Goal: Task Accomplishment & Management: Complete application form

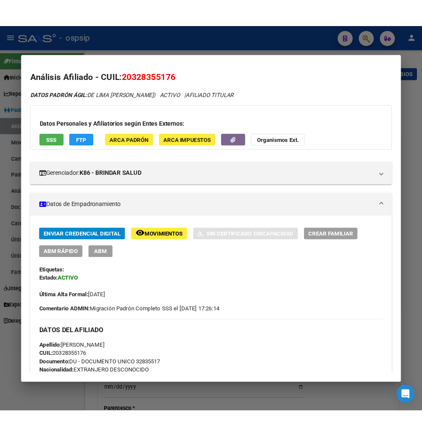
scroll to position [237, 0]
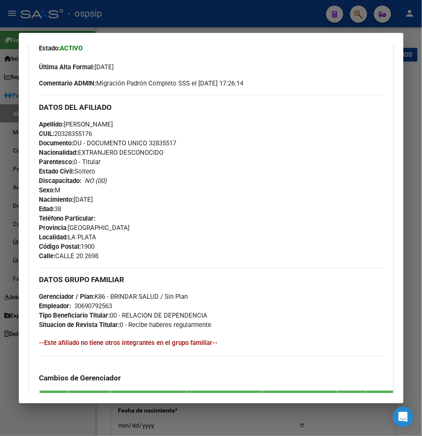
click at [360, 14] on div at bounding box center [211, 218] width 422 height 436
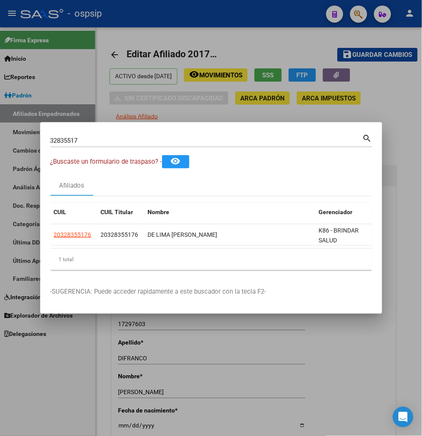
click at [112, 140] on div "32835517 Buscar (apellido, dni, cuil, [PERSON_NAME], cuit, obra social)" at bounding box center [206, 140] width 312 height 13
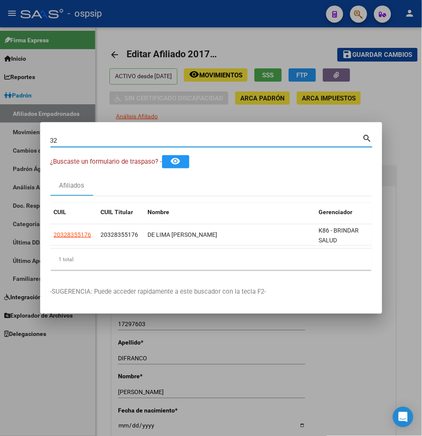
type input "3"
type input "40580146"
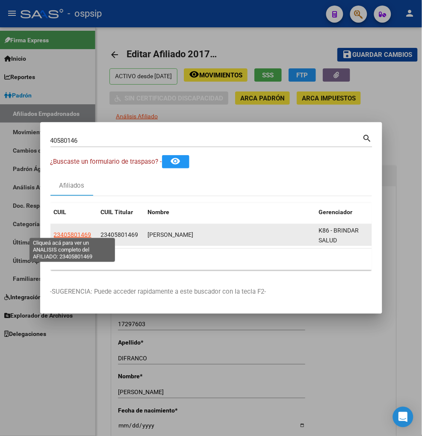
click at [74, 232] on span "23405801469" at bounding box center [73, 234] width 38 height 7
type textarea "23405801469"
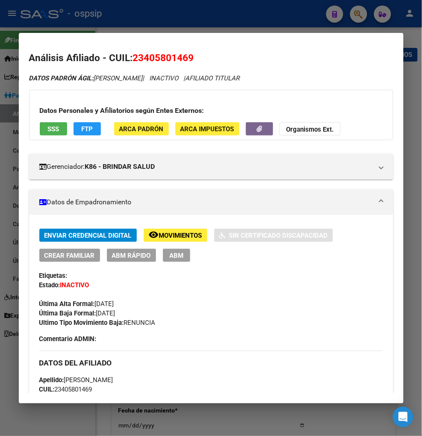
click at [192, 234] on span "Movimientos" at bounding box center [180, 236] width 43 height 8
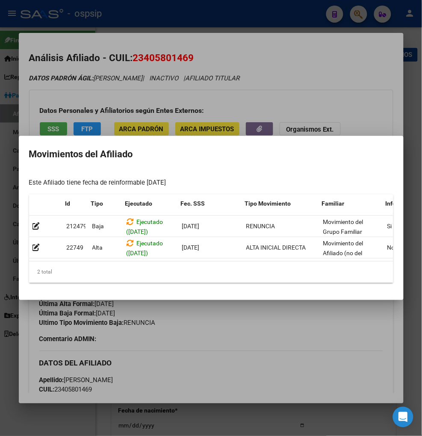
scroll to position [0, 182]
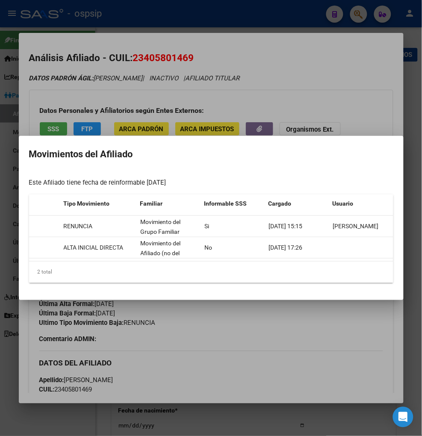
click at [324, 317] on div at bounding box center [211, 218] width 422 height 436
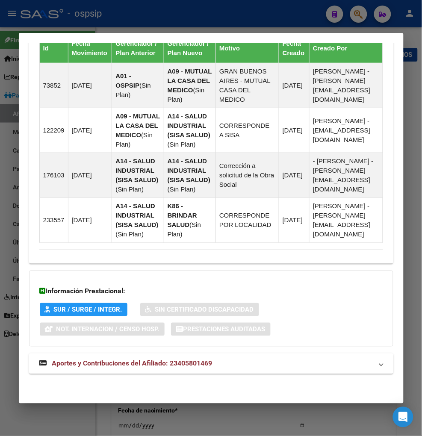
scroll to position [642, 0]
click at [108, 366] on span "Aportes y Contribuciones del Afiliado: 23405801469" at bounding box center [132, 363] width 160 height 8
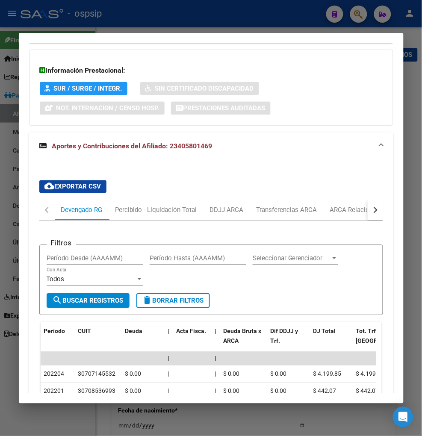
scroll to position [929, 0]
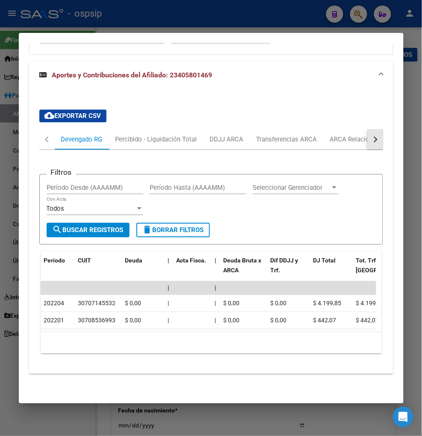
click at [371, 142] on div "button" at bounding box center [374, 139] width 6 height 6
click at [337, 143] on div "ARCA Relaciones Laborales" at bounding box center [318, 139] width 80 height 9
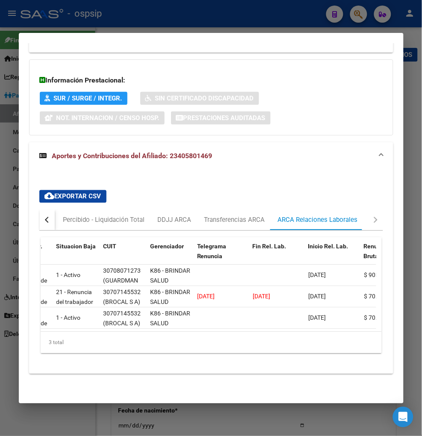
scroll to position [0, 0]
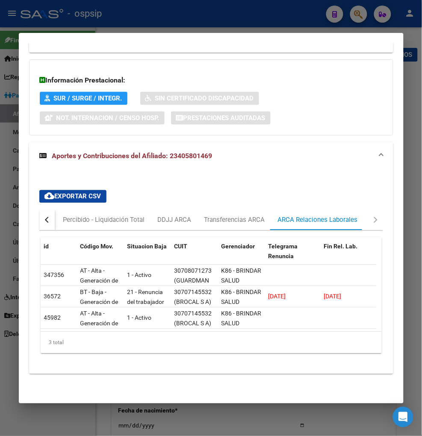
click at [46, 217] on div "button" at bounding box center [47, 220] width 6 height 6
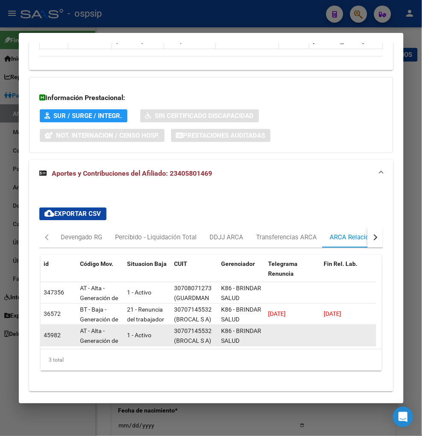
scroll to position [0, 0]
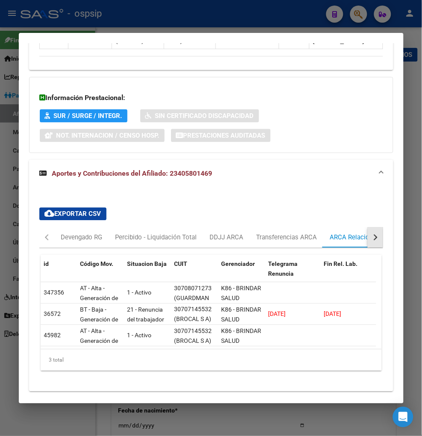
click at [371, 248] on button "button" at bounding box center [374, 237] width 15 height 21
click at [346, 248] on div "ARCA Relaciones Laborales" at bounding box center [317, 237] width 93 height 21
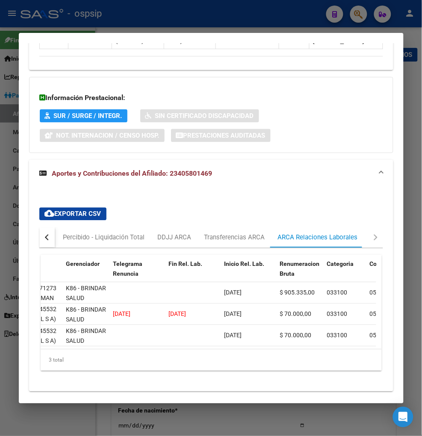
scroll to position [0, 0]
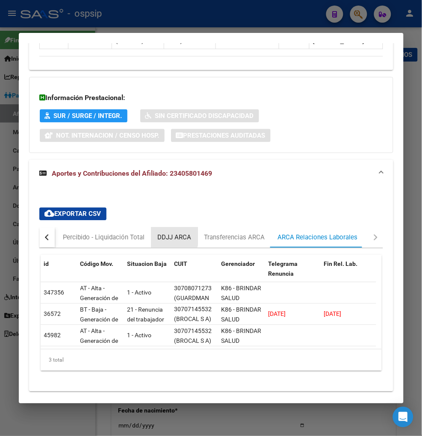
click at [165, 242] on div "DDJJ ARCA" at bounding box center [175, 237] width 34 height 9
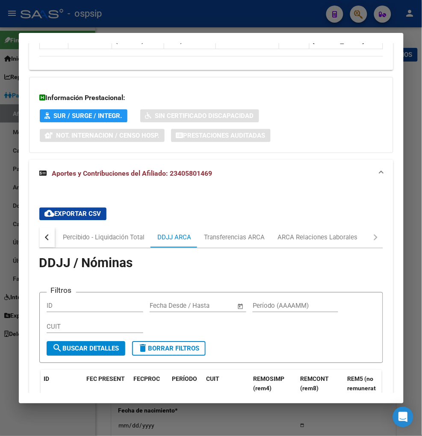
scroll to position [902, 0]
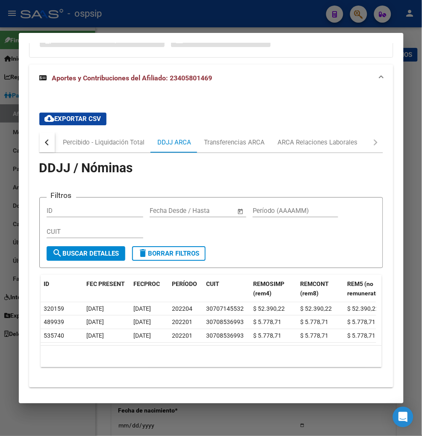
click at [40, 153] on button "button" at bounding box center [46, 142] width 15 height 21
click at [359, 19] on div at bounding box center [211, 218] width 422 height 436
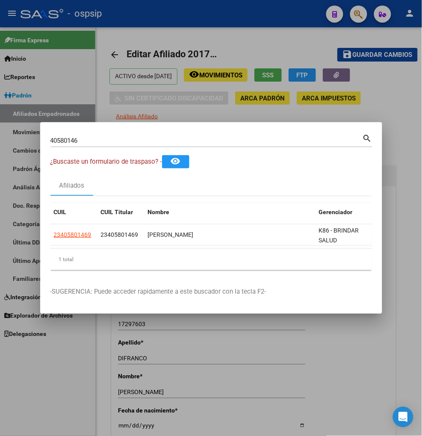
drag, startPoint x: 109, startPoint y: 132, endPoint x: 106, endPoint y: 135, distance: 4.5
click at [107, 135] on div "40580146 Buscar (apellido, dni, [PERSON_NAME], [PERSON_NAME], cuit, obra social)" at bounding box center [206, 140] width 312 height 13
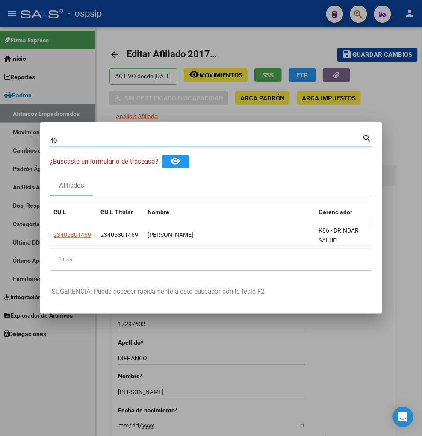
type input "4"
type input "39460053"
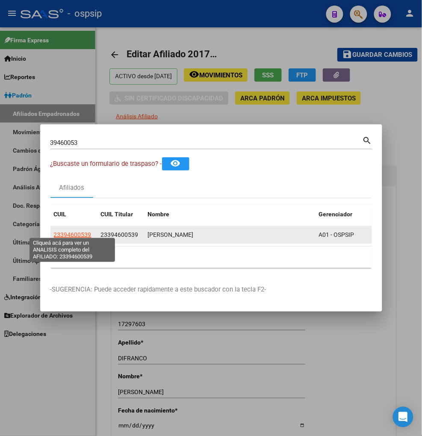
click at [82, 233] on span "23394600539" at bounding box center [73, 234] width 38 height 7
type textarea "23394600539"
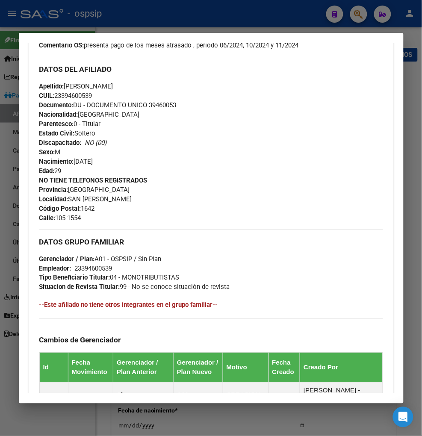
scroll to position [460, 0]
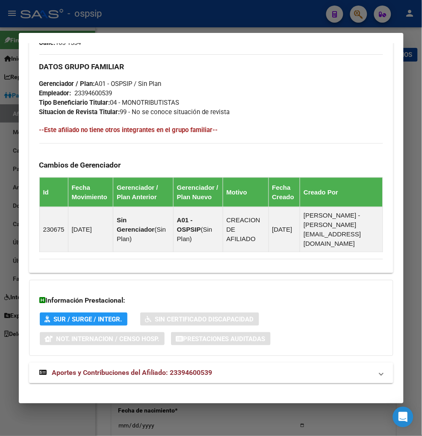
click at [110, 368] on strong "Aportes y Contribuciones del Afiliado: 23394600539" at bounding box center [125, 373] width 173 height 10
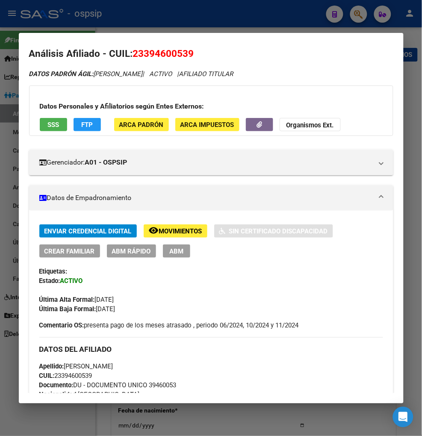
scroll to position [0, 0]
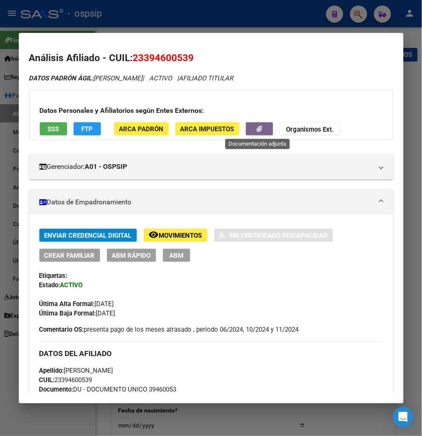
click at [249, 135] on button "button" at bounding box center [259, 128] width 27 height 13
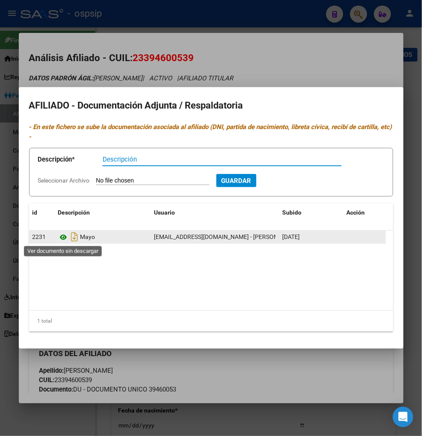
click at [65, 236] on icon at bounding box center [63, 237] width 11 height 10
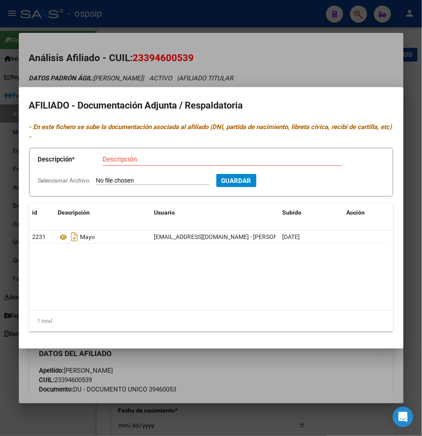
click at [252, 46] on div at bounding box center [211, 218] width 422 height 436
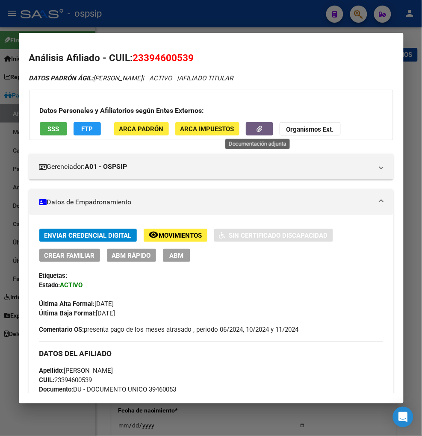
click at [249, 131] on button "button" at bounding box center [259, 128] width 27 height 13
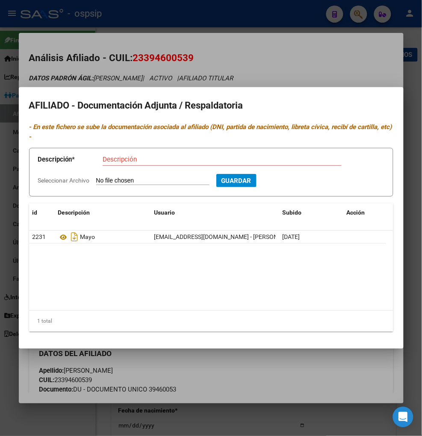
click at [248, 48] on div at bounding box center [211, 218] width 422 height 436
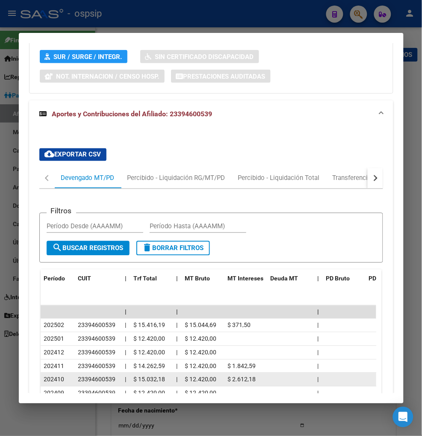
scroll to position [807, 0]
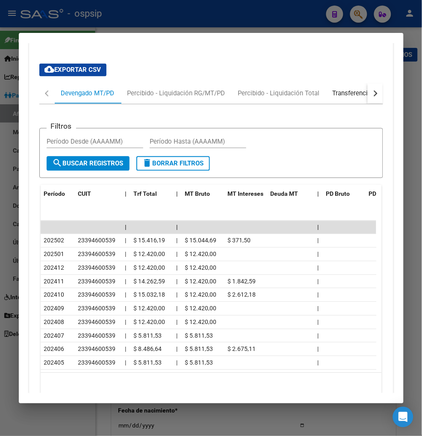
click at [360, 89] on div "Transferencias ARCA" at bounding box center [362, 93] width 61 height 9
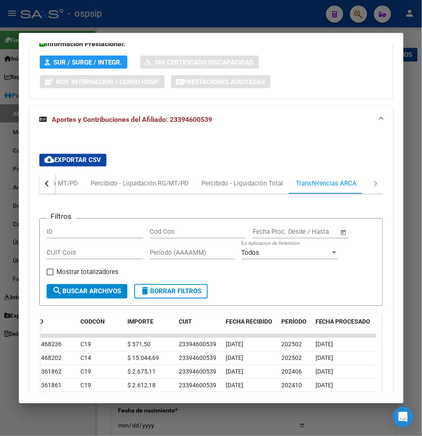
scroll to position [764, 0]
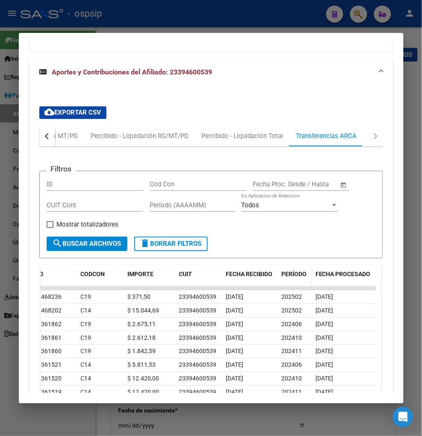
click at [295, 271] on span "PERÍODO" at bounding box center [293, 274] width 25 height 7
click at [296, 271] on span "PERÍODO" at bounding box center [293, 274] width 25 height 7
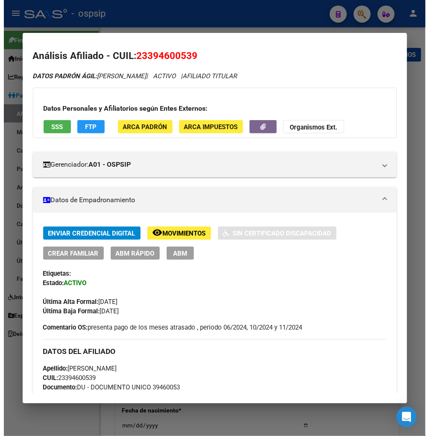
scroll to position [0, 0]
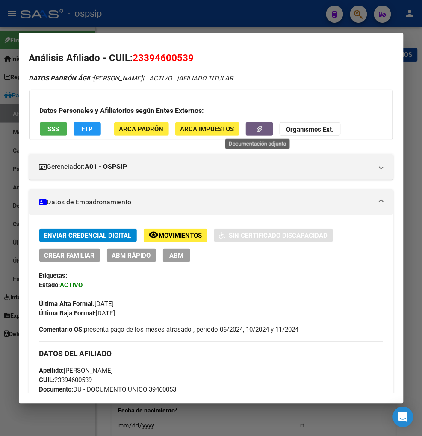
click at [249, 132] on button "button" at bounding box center [259, 128] width 27 height 13
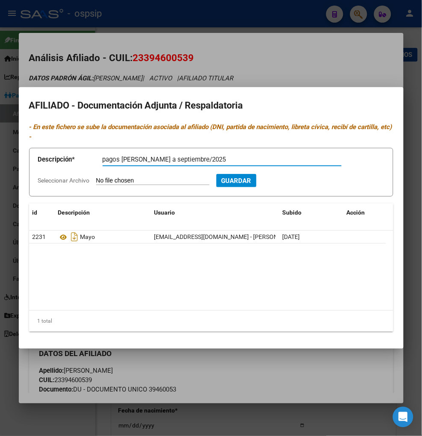
type input "pagos [PERSON_NAME] a septiembre/2025"
click at [152, 182] on input "Seleccionar Archivo" at bounding box center [152, 181] width 113 height 8
type input "C:\fakepath\Screenshot_20250909_193100_Mercado Pago (3).jpg"
click at [297, 181] on span "Guardar" at bounding box center [282, 181] width 30 height 8
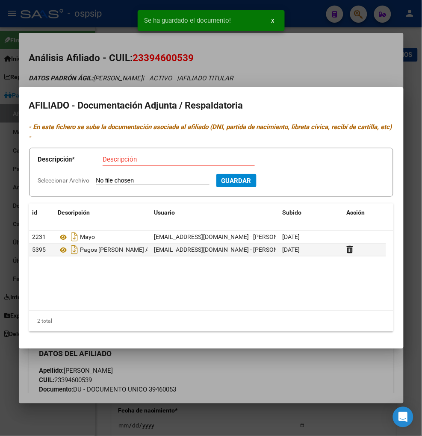
click at [198, 414] on div at bounding box center [211, 218] width 422 height 436
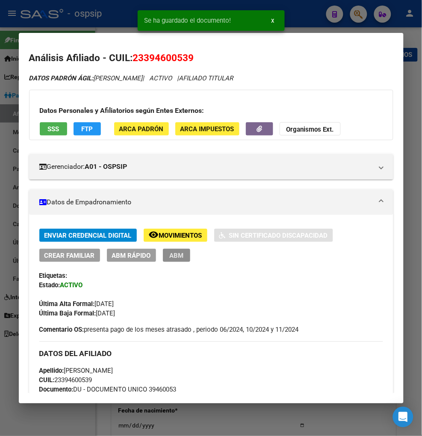
click at [164, 256] on button "ABM" at bounding box center [176, 255] width 27 height 13
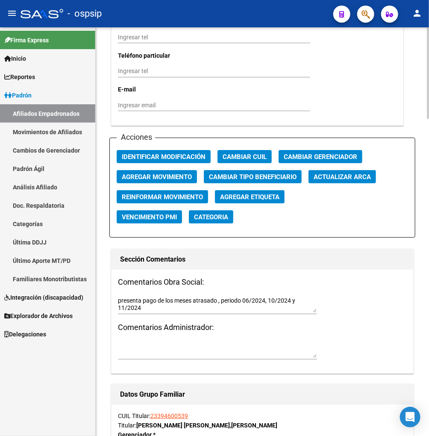
scroll to position [966, 0]
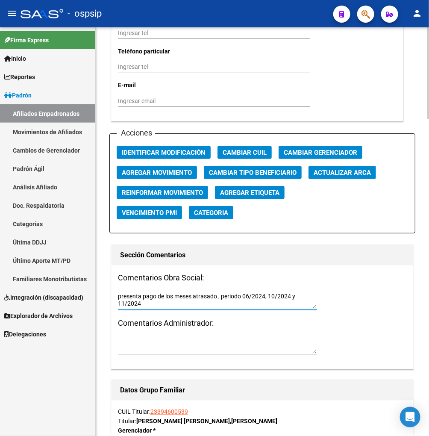
drag, startPoint x: 119, startPoint y: 298, endPoint x: 299, endPoint y: 302, distance: 180.8
click at [299, 302] on textarea "presenta pago de los meses atrasado , periodo 06/2024, 10/2024 y 11/2024" at bounding box center [217, 300] width 199 height 16
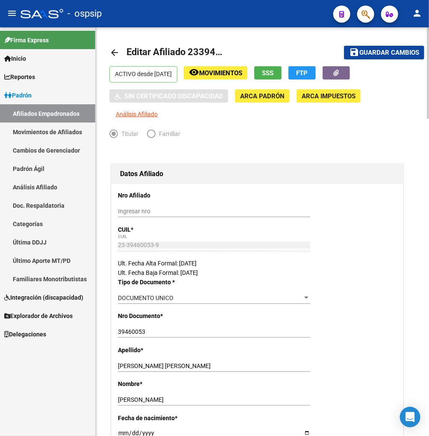
scroll to position [0, 0]
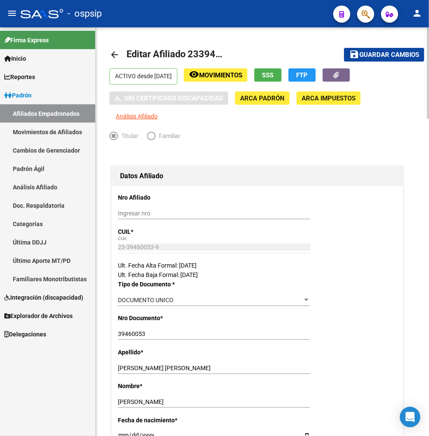
type textarea "Presenta pagos [PERSON_NAME] a septiembre/2025"
click at [386, 57] on span "Guardar cambios" at bounding box center [389, 55] width 60 height 8
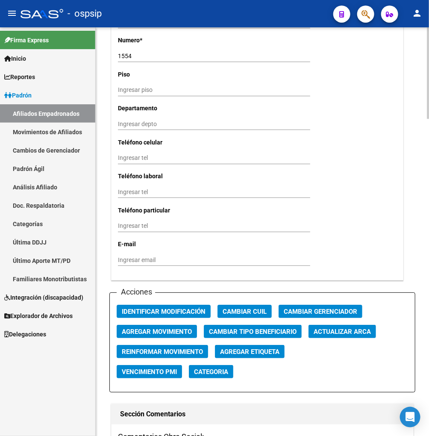
scroll to position [949, 0]
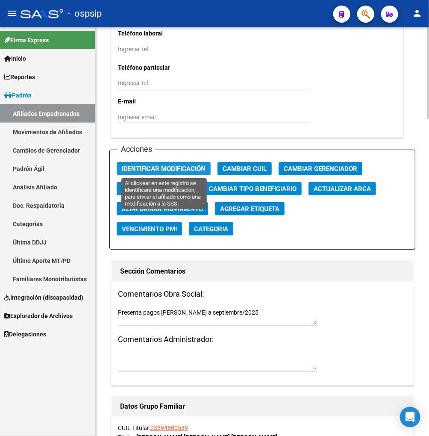
click at [181, 171] on span "Identificar Modificación" at bounding box center [164, 169] width 84 height 8
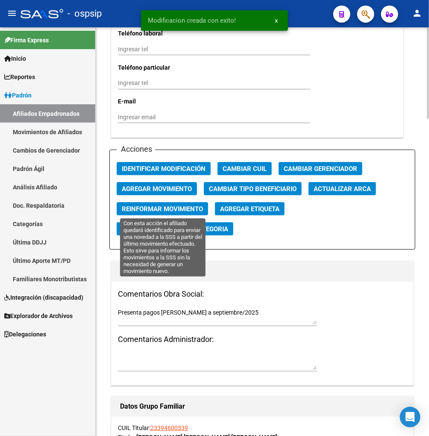
click at [174, 208] on span "Reinformar Movimiento" at bounding box center [162, 209] width 81 height 8
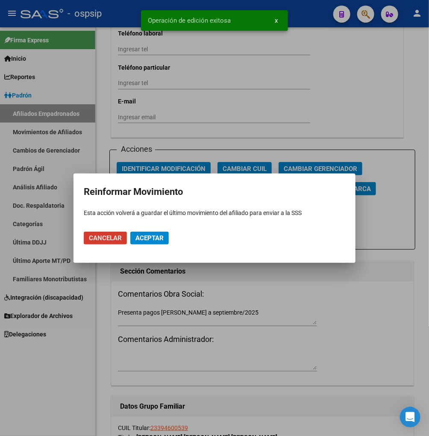
click at [153, 237] on span "Aceptar" at bounding box center [149, 238] width 28 height 8
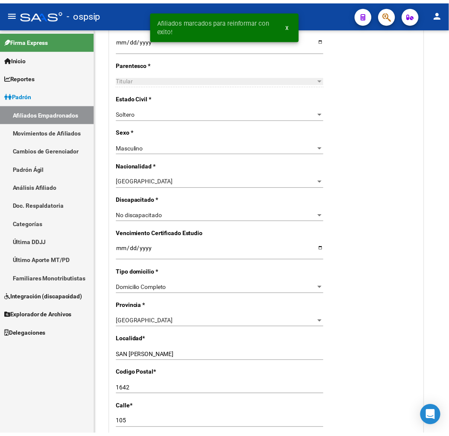
scroll to position [364, 0]
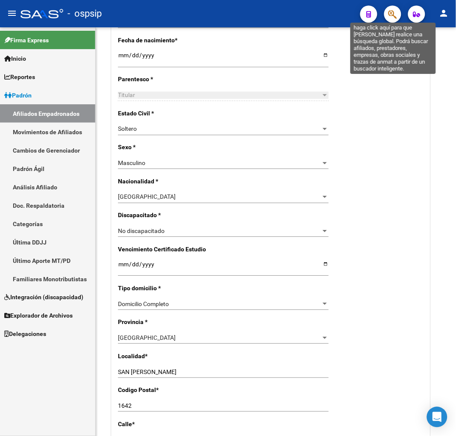
click at [393, 14] on icon "button" at bounding box center [392, 14] width 9 height 10
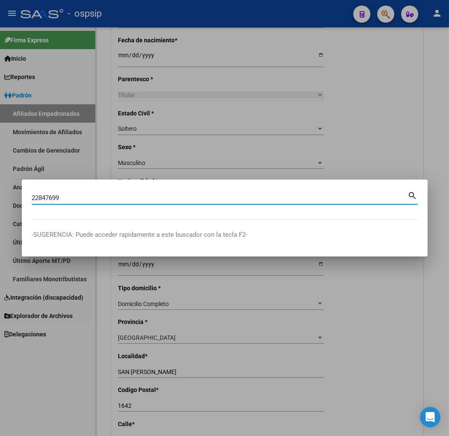
type input "22847699"
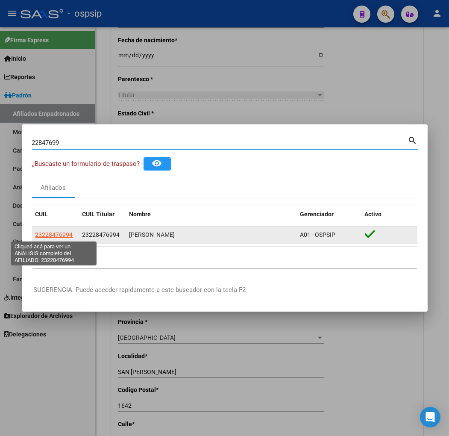
click at [50, 231] on span "23228476994" at bounding box center [54, 234] width 38 height 7
type textarea "23228476994"
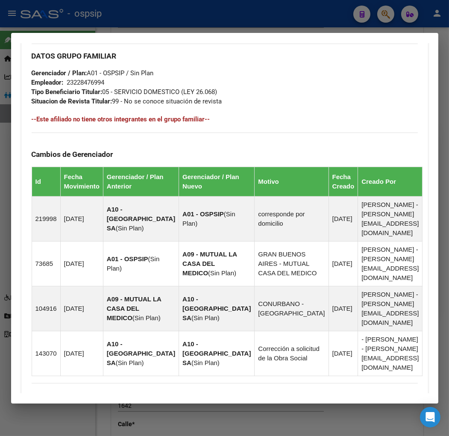
scroll to position [569, 0]
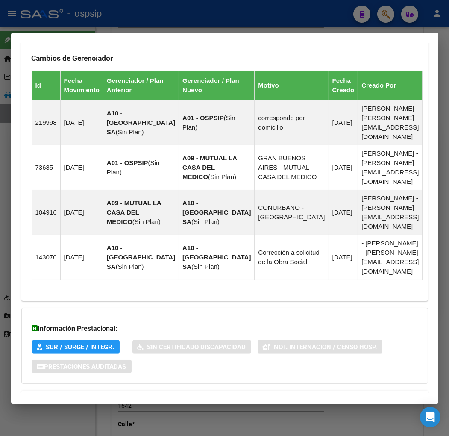
click at [116, 396] on span "Aportes y Contribuciones del Afiliado: 23228476994" at bounding box center [124, 400] width 160 height 8
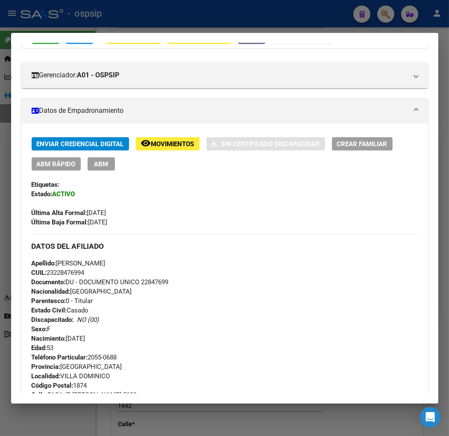
scroll to position [0, 0]
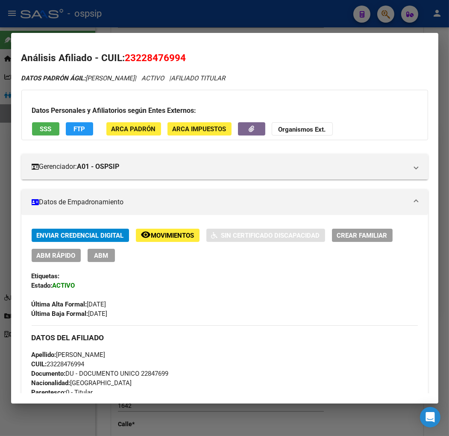
click at [181, 237] on span "Movimientos" at bounding box center [172, 236] width 43 height 8
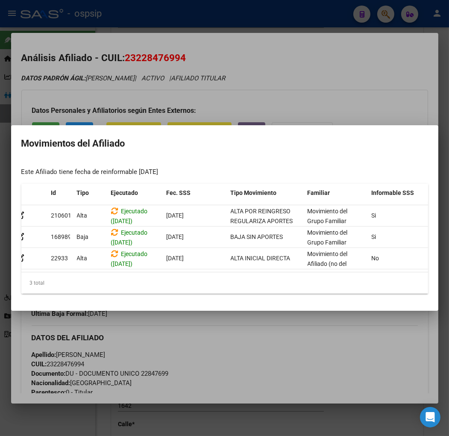
scroll to position [0, 140]
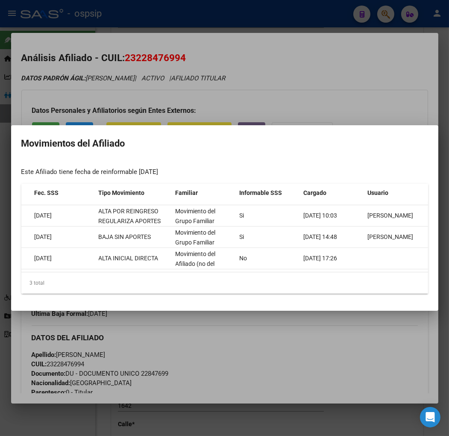
click at [331, 331] on div at bounding box center [224, 218] width 449 height 436
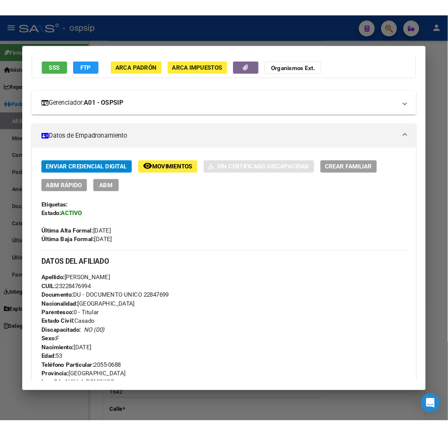
scroll to position [237, 0]
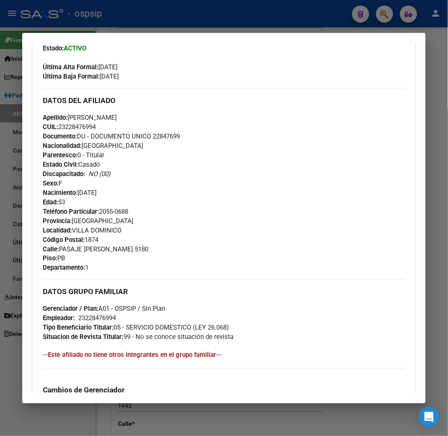
click at [378, 15] on div at bounding box center [224, 218] width 448 height 436
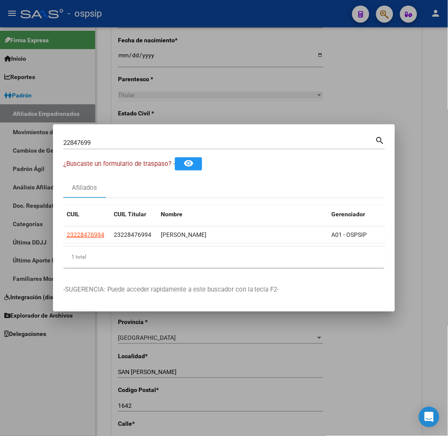
click at [82, 147] on div "22847699 Buscar (apellido, dni, [PERSON_NAME], [PERSON_NAME], cuit, obra social)" at bounding box center [219, 142] width 312 height 13
type input "2"
type input "42356313"
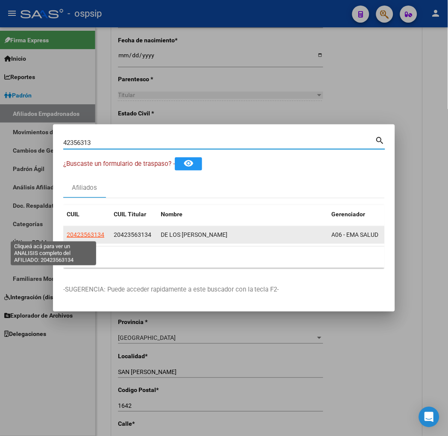
click at [67, 236] on span "20423563134" at bounding box center [86, 234] width 38 height 7
type textarea "20423563134"
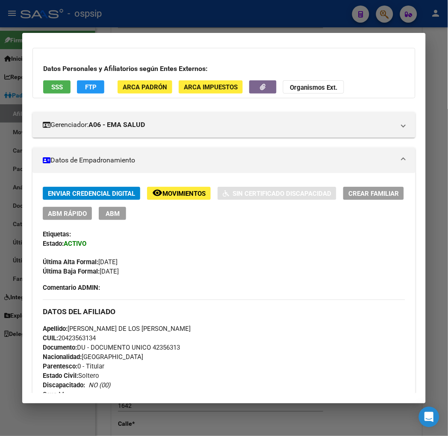
scroll to position [95, 0]
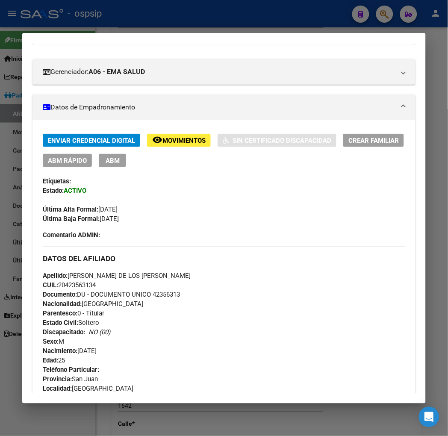
click at [106, 157] on span "ABM" at bounding box center [113, 161] width 14 height 8
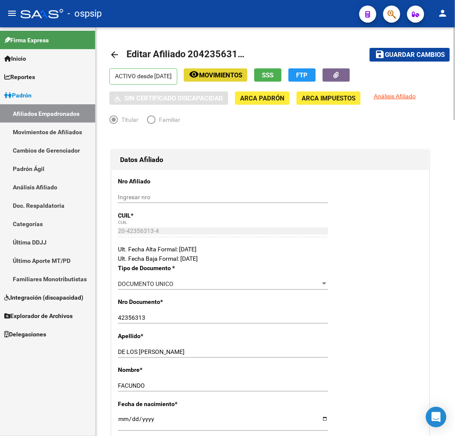
click at [230, 73] on span "Movimientos" at bounding box center [220, 75] width 43 height 8
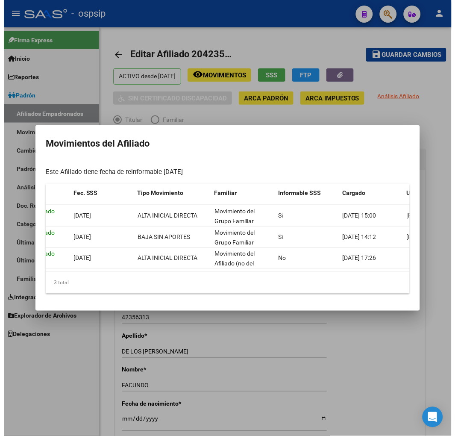
scroll to position [0, 140]
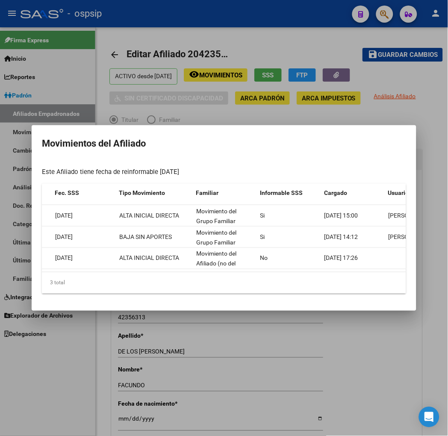
click at [365, 332] on div at bounding box center [224, 218] width 448 height 436
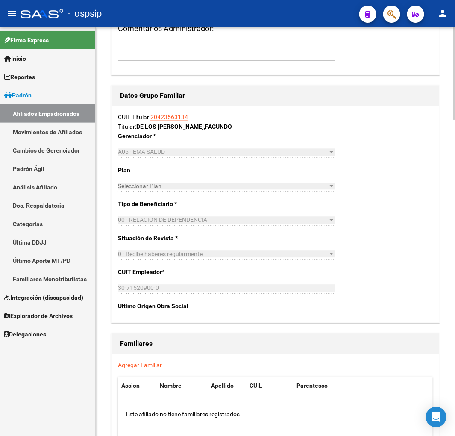
scroll to position [1329, 0]
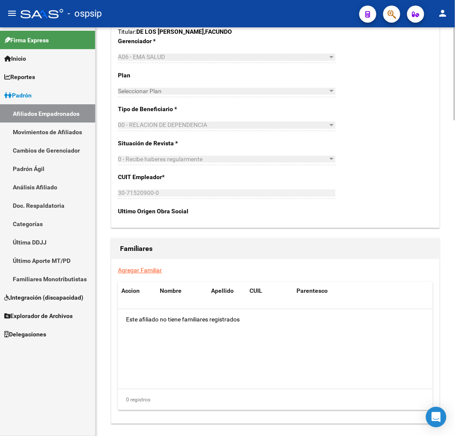
click at [139, 271] on link "Agregar Familiar" at bounding box center [140, 270] width 44 height 7
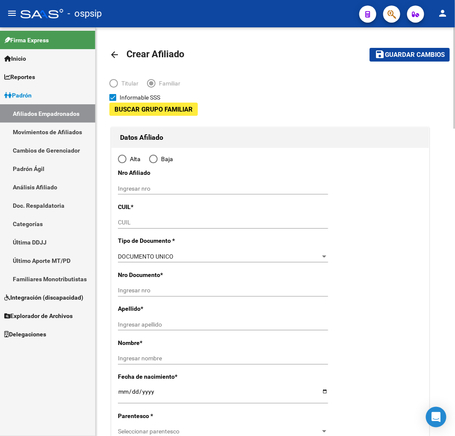
type input "30-71520900-0"
type input "[GEOGRAPHIC_DATA]"
type input "5427"
type input "GRAL SAN [PERSON_NAME]"
type input "6"
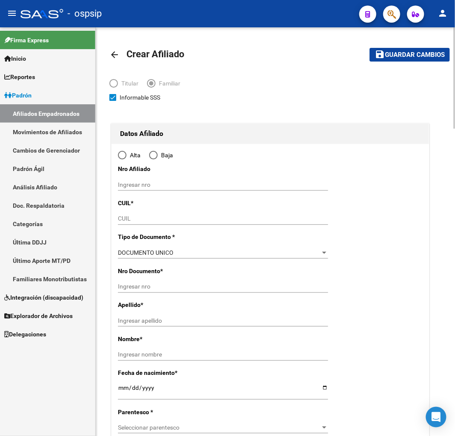
radio input "true"
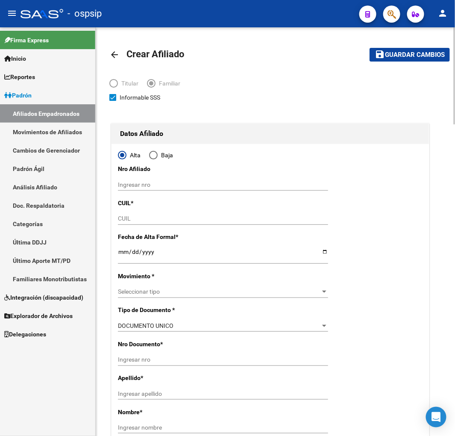
click at [126, 227] on div "CUIL" at bounding box center [223, 222] width 210 height 19
type input "30-71520900-0"
click at [127, 220] on input "CUIL" at bounding box center [223, 218] width 210 height 7
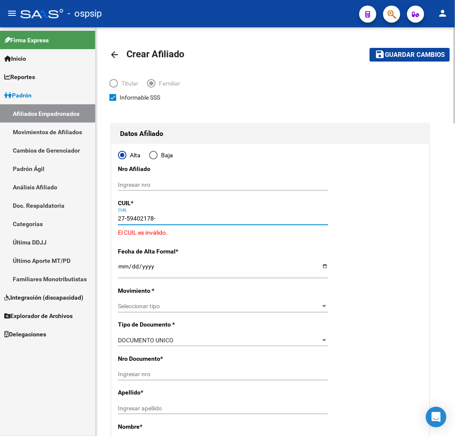
type input "27-59402178-4"
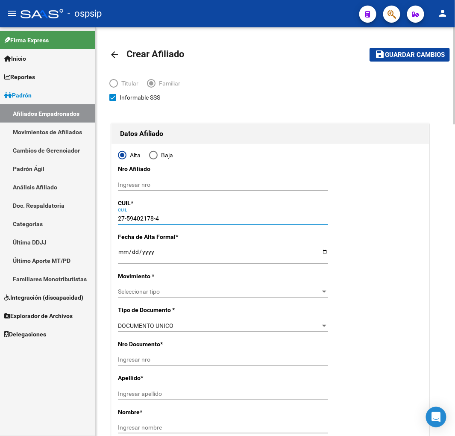
type input "59402178"
type input "DE LOS [PERSON_NAME] [PERSON_NAME]"
type input "[DATE]"
type input "BARRIO OBRERO R"
type input "5425"
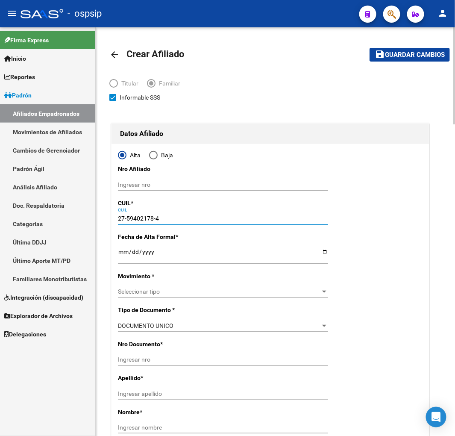
type input "CJØN. [GEOGRAPHIC_DATA][PERSON_NAME] Y"
type input "27-59402178-4"
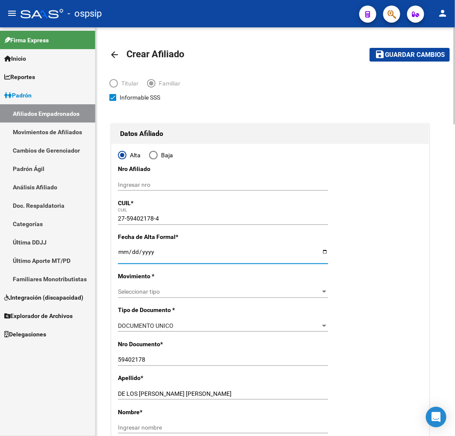
click at [121, 258] on input "Ingresar fecha" at bounding box center [223, 254] width 210 height 13
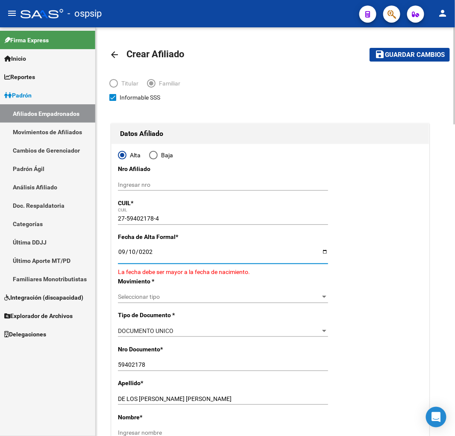
type input "[DATE]"
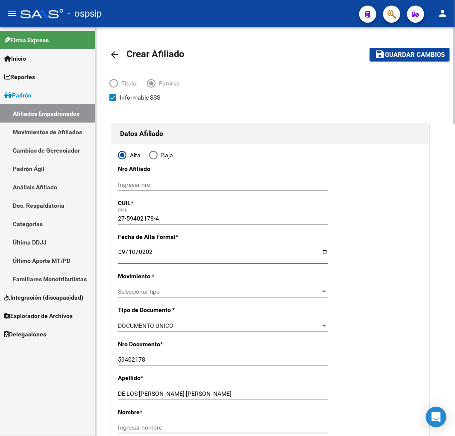
click at [166, 292] on span "Seleccionar tipo" at bounding box center [219, 291] width 203 height 7
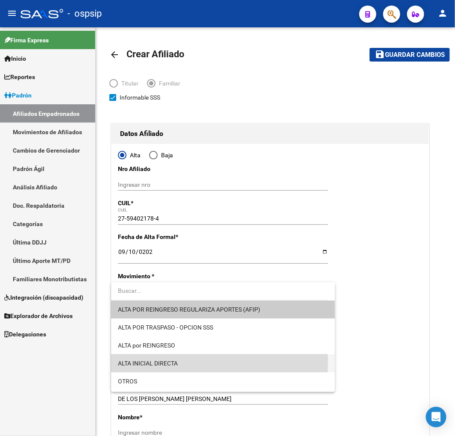
click at [182, 362] on span "ALTA INICIAL DIRECTA" at bounding box center [223, 363] width 210 height 18
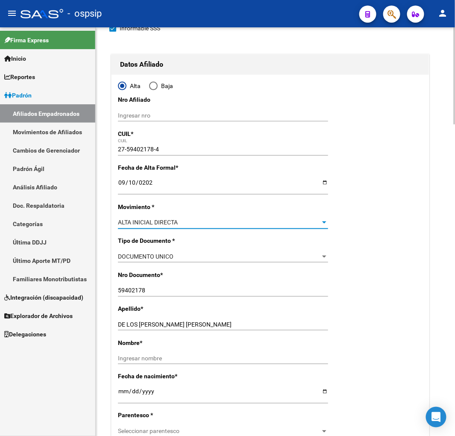
scroll to position [95, 0]
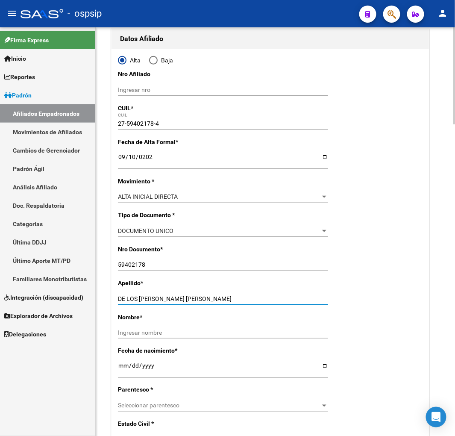
drag, startPoint x: 176, startPoint y: 300, endPoint x: 229, endPoint y: 299, distance: 53.8
click at [229, 299] on input "DE LOS [PERSON_NAME] [PERSON_NAME]" at bounding box center [223, 298] width 210 height 7
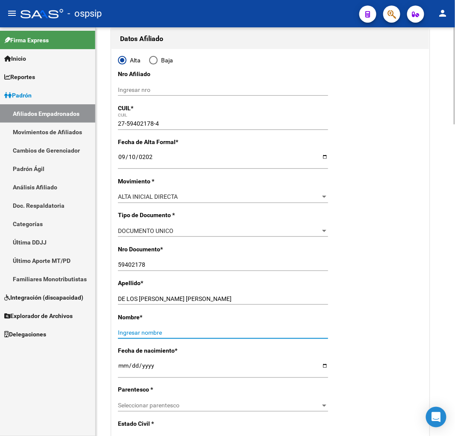
click at [124, 332] on input "Ingresar nombre" at bounding box center [223, 332] width 210 height 7
paste input "[PERSON_NAME]"
type input "[PERSON_NAME]"
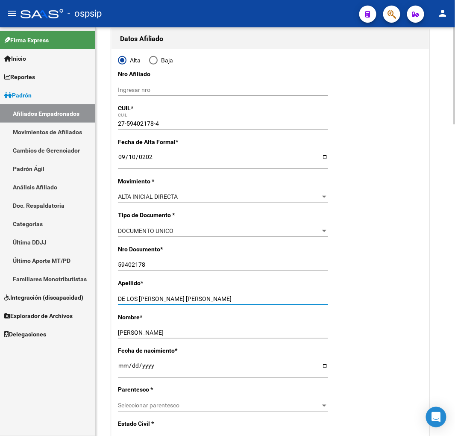
drag, startPoint x: 174, startPoint y: 297, endPoint x: 253, endPoint y: 290, distance: 79.4
click at [253, 290] on div "Apellido * DE LOS [PERSON_NAME] [PERSON_NAME] apellido" at bounding box center [270, 295] width 305 height 34
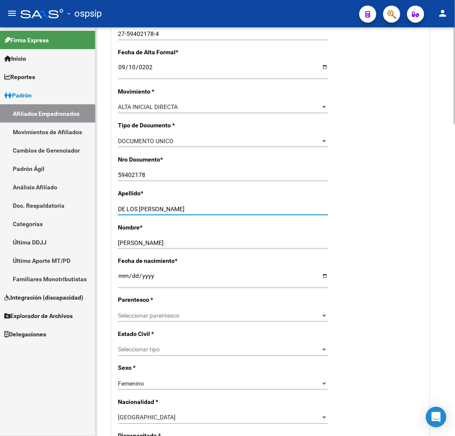
scroll to position [190, 0]
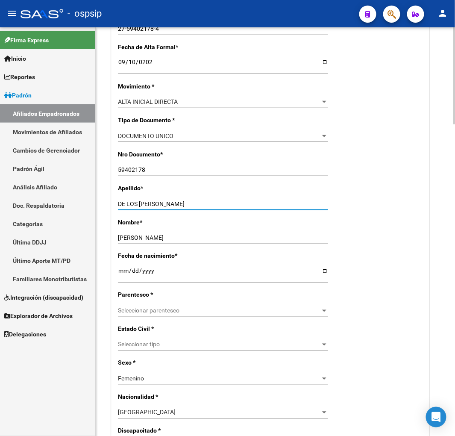
type input "DE LOS [PERSON_NAME]"
click at [179, 310] on span "Seleccionar parentesco" at bounding box center [219, 310] width 203 height 7
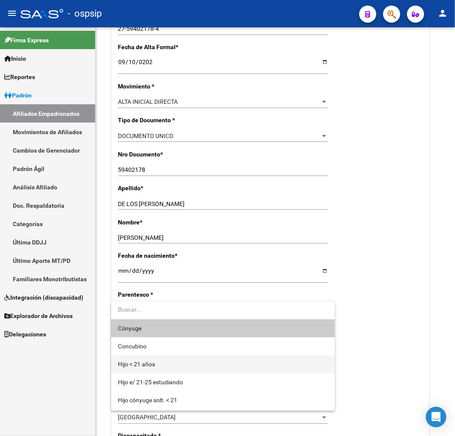
click at [174, 367] on span "Hijo < 21 años" at bounding box center [223, 364] width 210 height 18
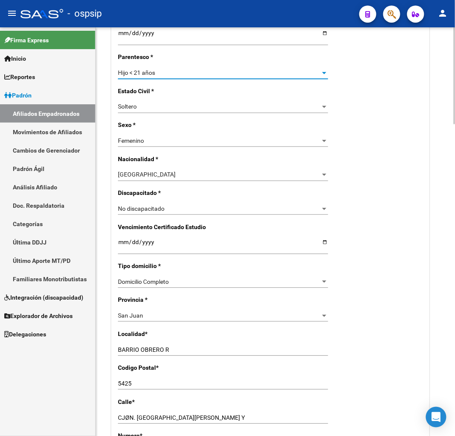
scroll to position [475, 0]
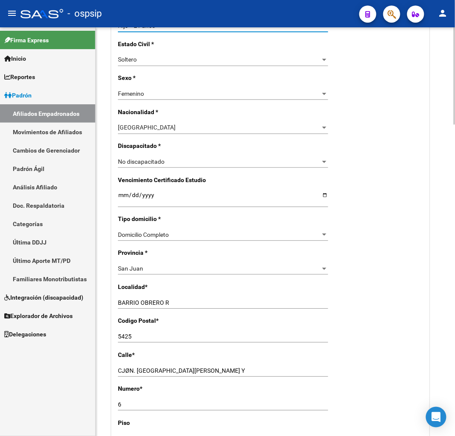
click at [176, 305] on input "BARRIO OBRERO R" at bounding box center [223, 302] width 210 height 7
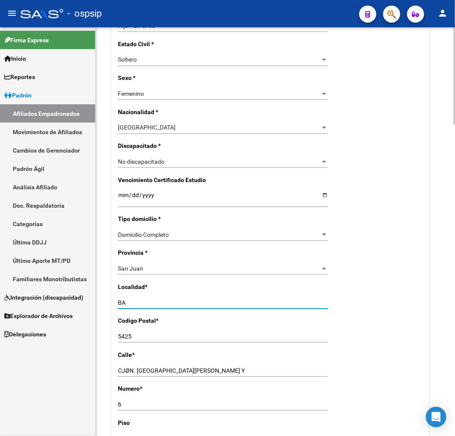
type input "B"
type input "POCITO"
click at [186, 367] on input "CJØN. [GEOGRAPHIC_DATA][PERSON_NAME] Y" at bounding box center [223, 370] width 210 height 7
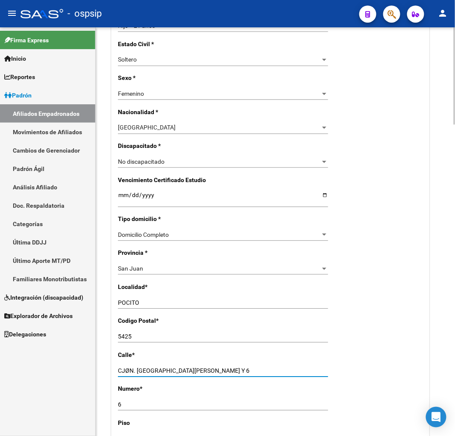
type input "CJØN. [GEOGRAPHIC_DATA][PERSON_NAME] Y 6"
click at [126, 403] on input "6" at bounding box center [223, 404] width 210 height 7
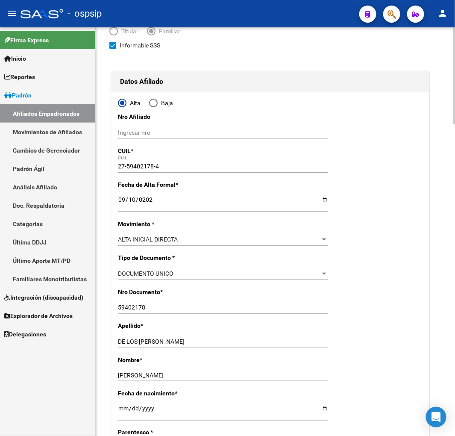
scroll to position [0, 0]
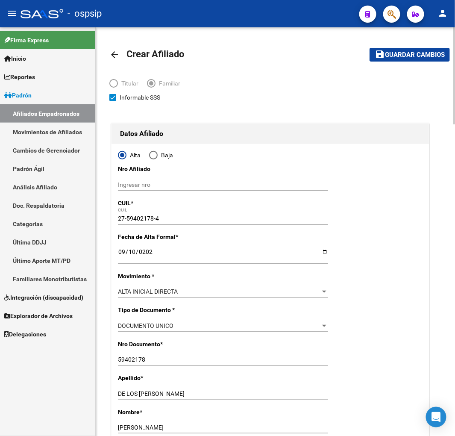
type input "S/N"
click at [416, 56] on span "Guardar cambios" at bounding box center [415, 55] width 60 height 8
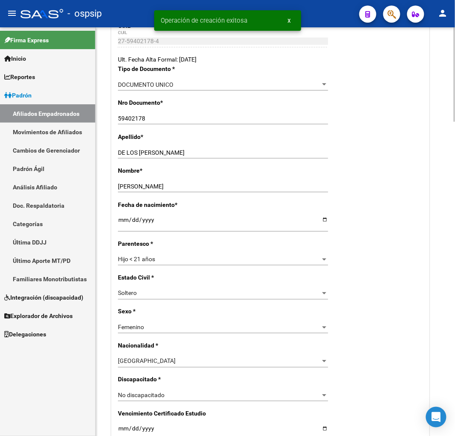
radio input "true"
type input "30-71520900-0"
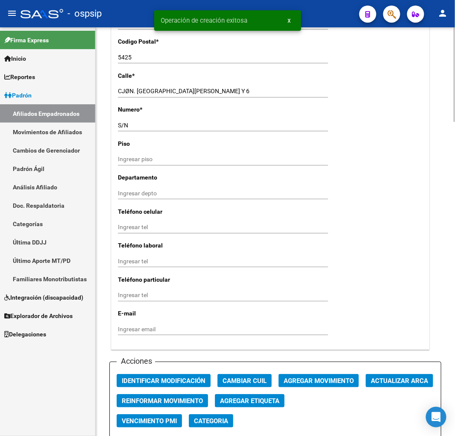
scroll to position [759, 0]
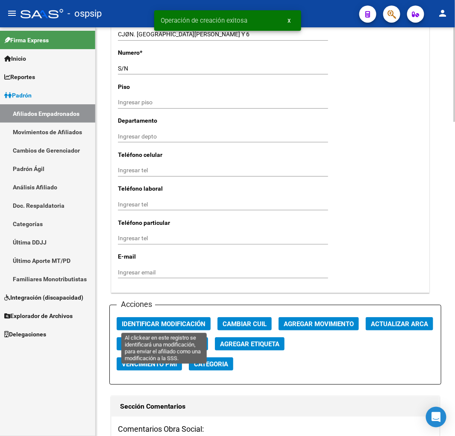
click at [182, 325] on span "Identificar Modificación" at bounding box center [164, 324] width 84 height 8
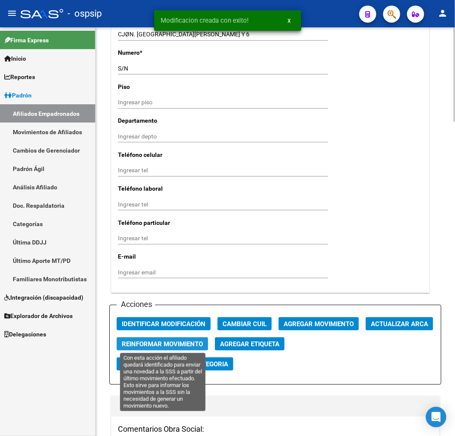
click at [181, 341] on span "Reinformar Movimiento" at bounding box center [162, 344] width 81 height 8
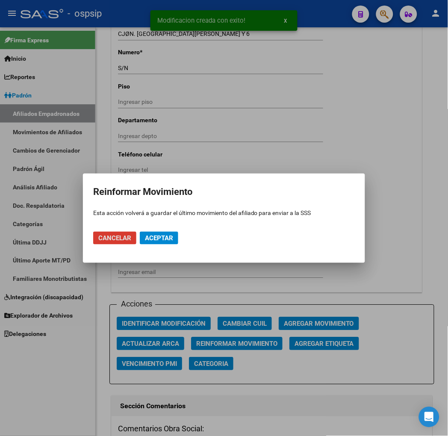
click at [160, 238] on span "Aceptar" at bounding box center [159, 238] width 28 height 8
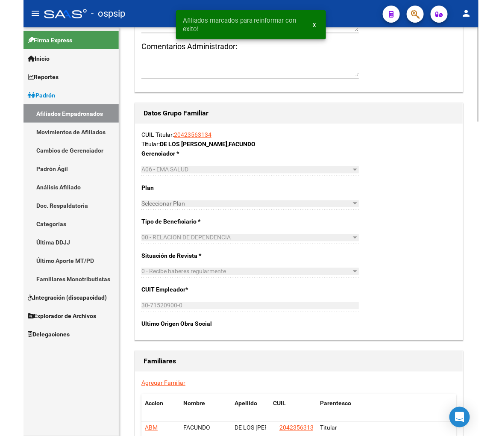
scroll to position [1329, 0]
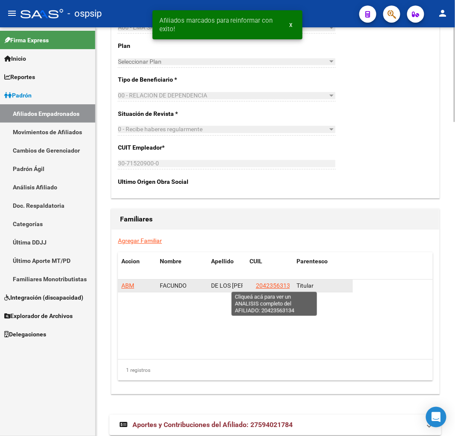
click at [270, 286] on span "20423563134" at bounding box center [275, 285] width 38 height 7
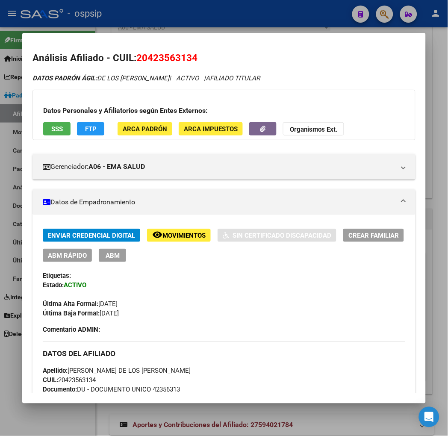
drag, startPoint x: 136, startPoint y: 58, endPoint x: 169, endPoint y: 59, distance: 33.3
click at [178, 56] on span "20423563134" at bounding box center [166, 57] width 61 height 11
copy span "42356313"
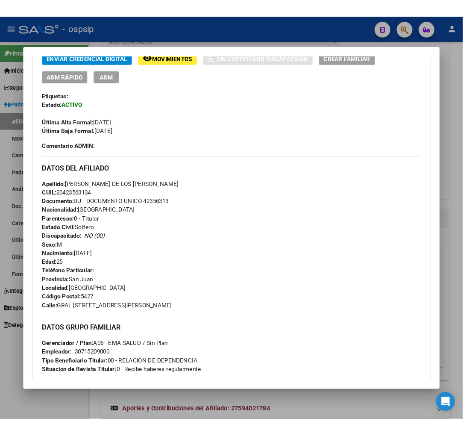
scroll to position [285, 0]
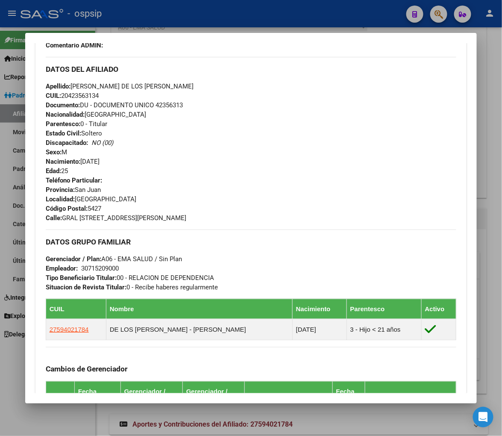
click at [434, 16] on div at bounding box center [251, 218] width 502 height 436
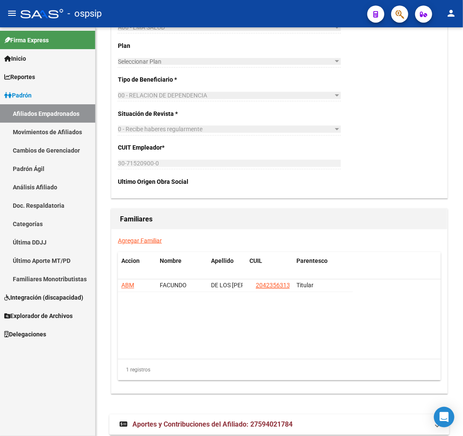
click at [405, 13] on button "button" at bounding box center [399, 14] width 17 height 17
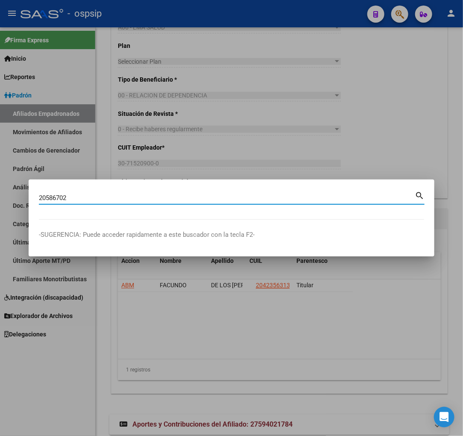
type input "20586702"
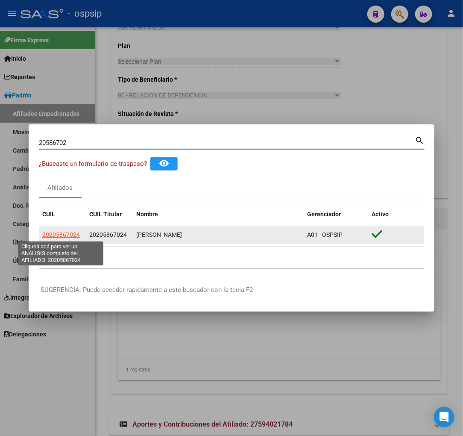
click at [55, 232] on span "20205867024" at bounding box center [61, 234] width 38 height 7
type textarea "20205867024"
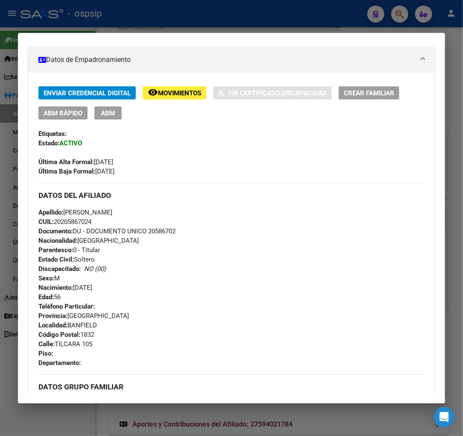
scroll to position [379, 0]
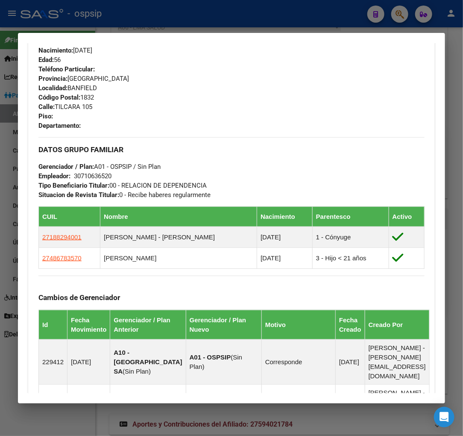
click at [400, 15] on div at bounding box center [231, 218] width 463 height 436
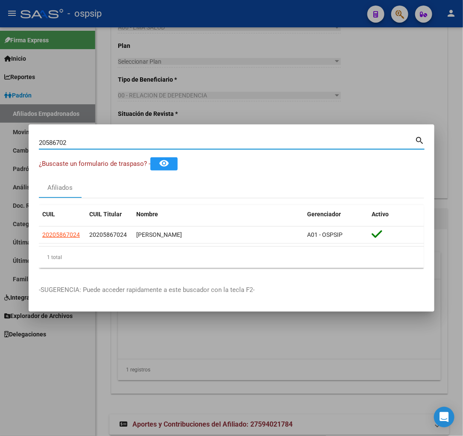
click at [79, 139] on input "20586702" at bounding box center [227, 143] width 376 height 8
type input "2"
click at [73, 142] on input "Buscar (apellido, dni, [PERSON_NAME], [PERSON_NAME], cuit, obra social)" at bounding box center [227, 143] width 376 height 8
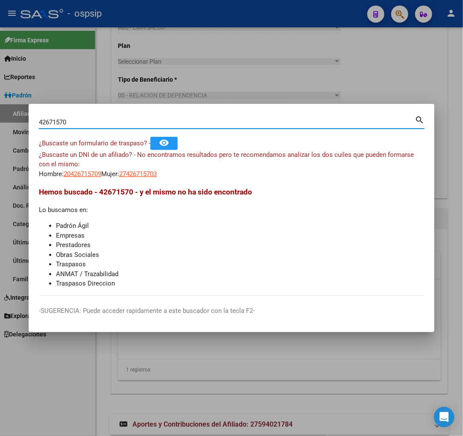
click at [79, 125] on input "42671570" at bounding box center [227, 122] width 376 height 8
type input "4"
type input "42617570"
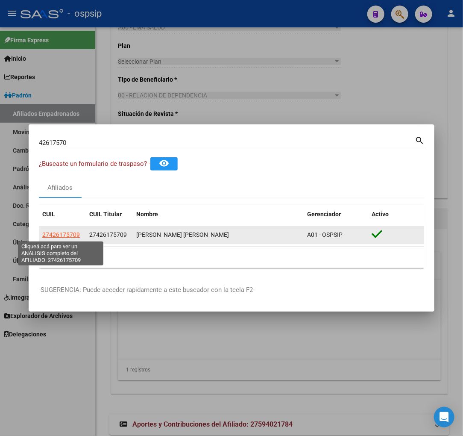
click at [65, 235] on span "27426175709" at bounding box center [61, 234] width 38 height 7
type textarea "27426175709"
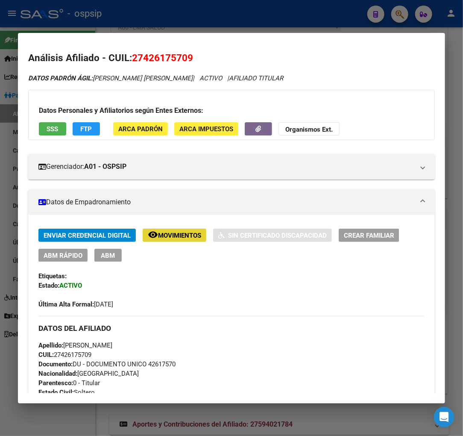
click at [180, 234] on span "Movimientos" at bounding box center [179, 236] width 43 height 8
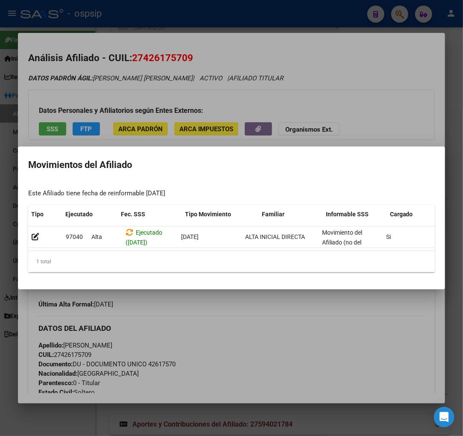
scroll to position [0, 140]
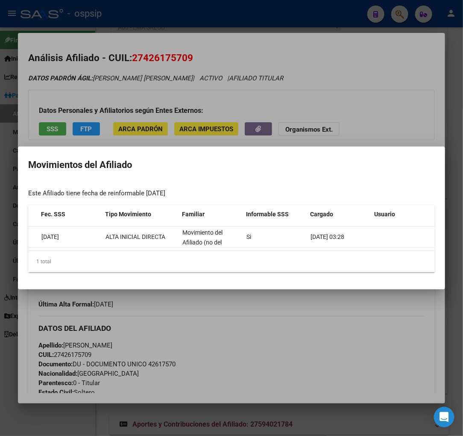
click at [337, 334] on div at bounding box center [231, 218] width 463 height 436
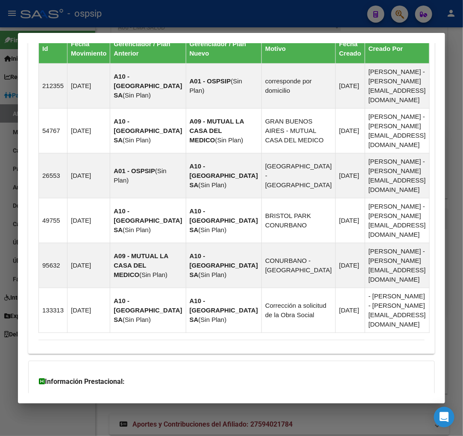
scroll to position [612, 0]
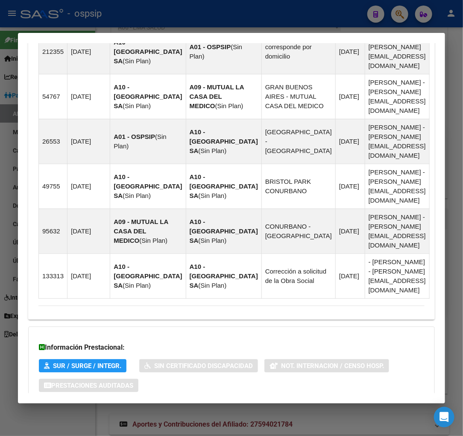
click at [118, 415] on span "Aportes y Contribuciones del Afiliado: 27426175709" at bounding box center [131, 419] width 160 height 8
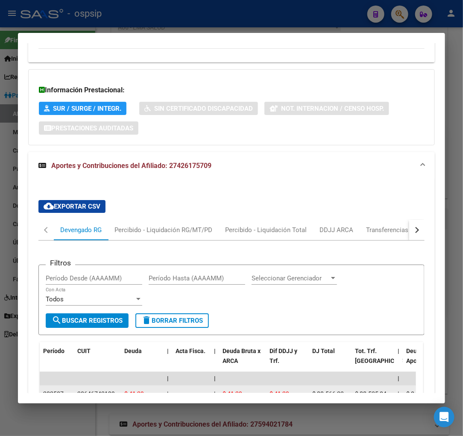
scroll to position [891, 0]
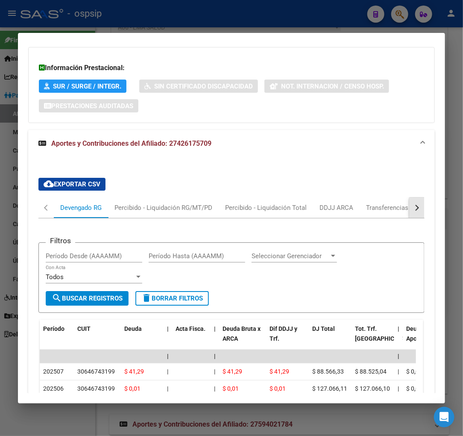
click at [415, 197] on button "button" at bounding box center [416, 207] width 15 height 21
click at [372, 197] on div "ARCA Relaciones Laborales" at bounding box center [358, 207] width 93 height 21
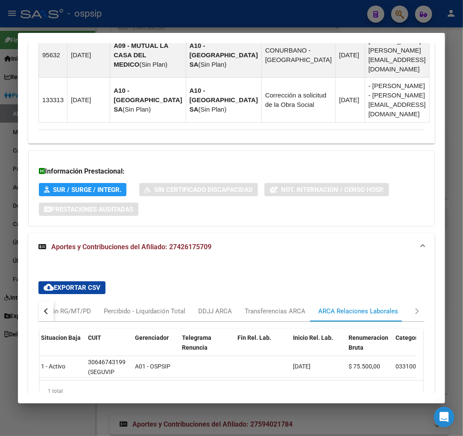
scroll to position [0, 0]
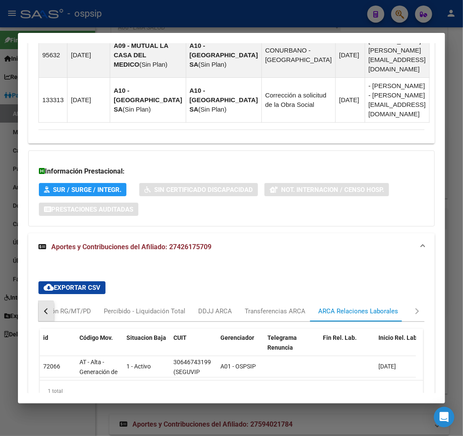
click at [46, 308] on div "button" at bounding box center [47, 311] width 6 height 6
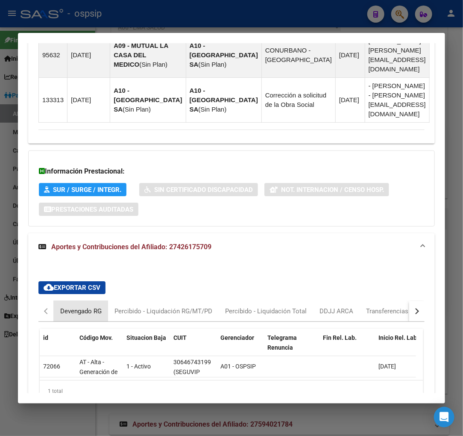
click at [61, 306] on div "Devengado RG" at bounding box center [80, 310] width 41 height 9
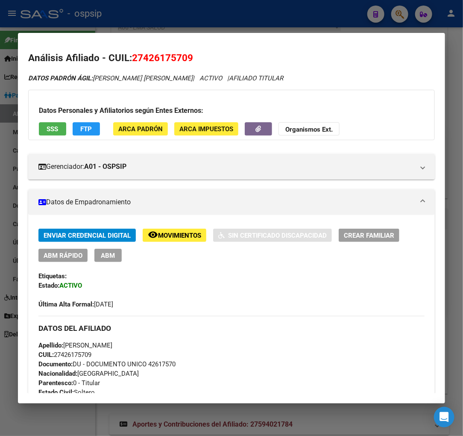
click at [107, 258] on span "ABM" at bounding box center [108, 256] width 14 height 8
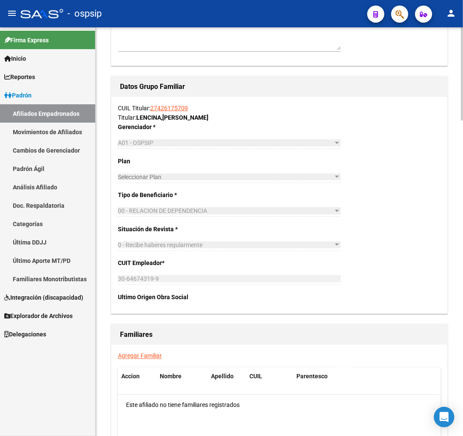
scroll to position [1282, 0]
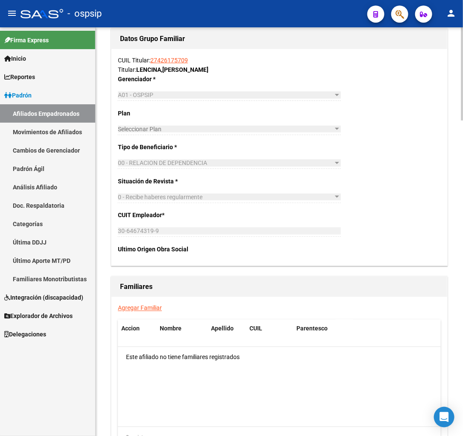
click at [131, 309] on link "Agregar Familiar" at bounding box center [140, 308] width 44 height 7
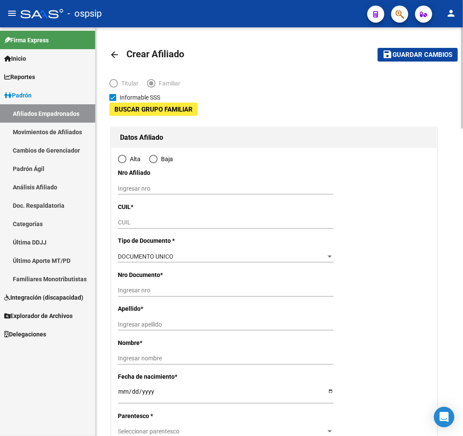
type input "30-64674319-9"
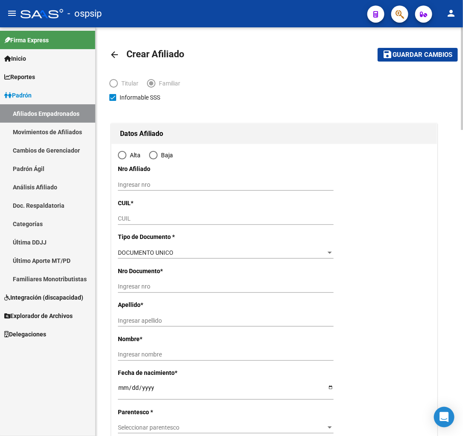
type input "[PERSON_NAME]"
type input "1686"
type input "SGTO [PERSON_NAME]"
type input "2296"
radio input "true"
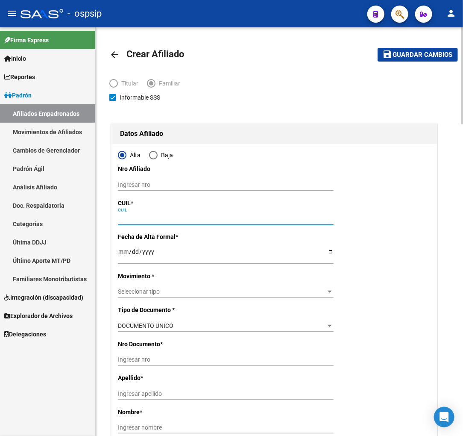
click at [143, 215] on input "CUIL" at bounding box center [226, 218] width 216 height 7
type input "30-64674319-9"
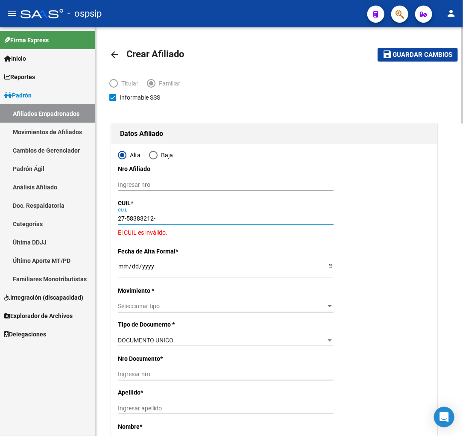
type input "27-58383212-8"
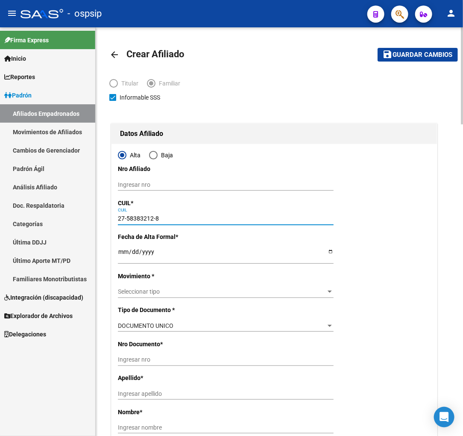
type input "58383212"
type input "DIAZ"
type input "[PERSON_NAME]"
type input "[DATE]"
type input "[PERSON_NAME]"
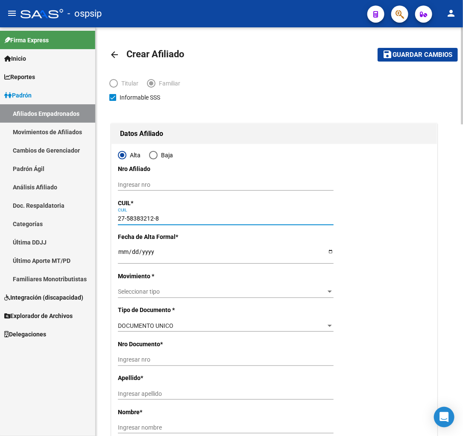
type input "0000"
type input "SARGENTO [PERSON_NAME]"
type input "27-58383212-8"
click at [120, 249] on input "Ingresar fecha" at bounding box center [226, 254] width 216 height 13
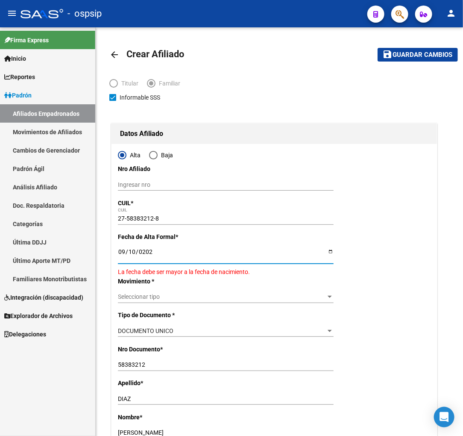
type input "[DATE]"
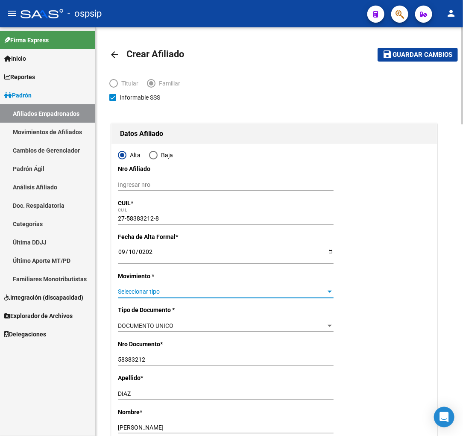
click at [164, 289] on span "Seleccionar tipo" at bounding box center [222, 291] width 208 height 7
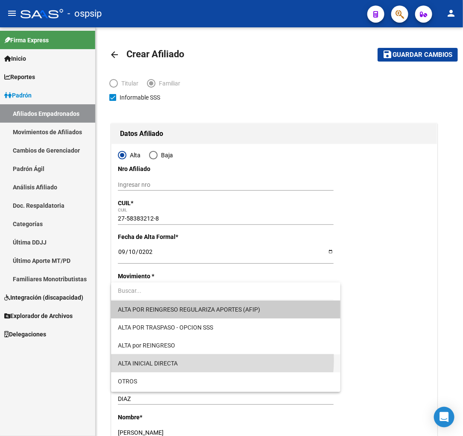
click at [211, 360] on span "ALTA INICIAL DIRECTA" at bounding box center [226, 363] width 216 height 18
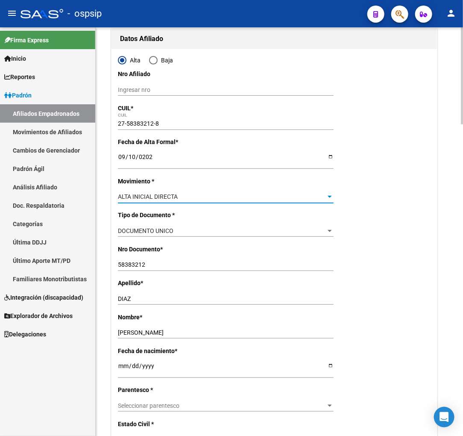
scroll to position [142, 0]
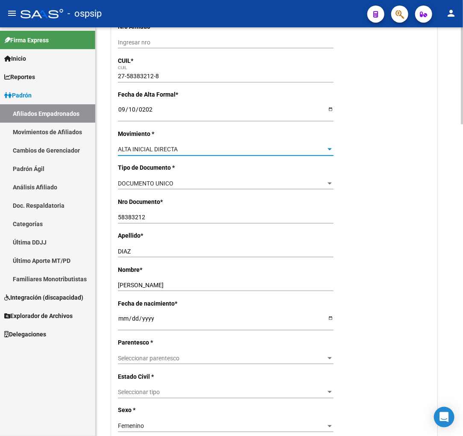
click at [206, 359] on span "Seleccionar parentesco" at bounding box center [222, 358] width 208 height 7
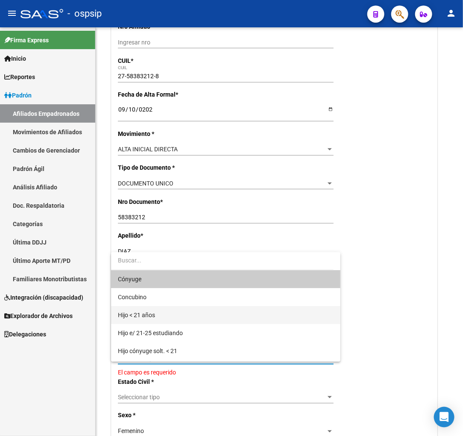
click at [190, 313] on span "Hijo < 21 años" at bounding box center [226, 315] width 216 height 18
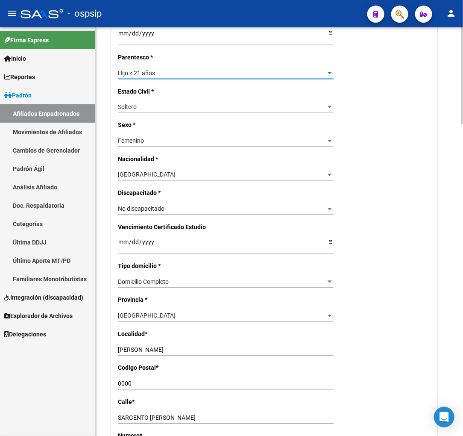
scroll to position [475, 0]
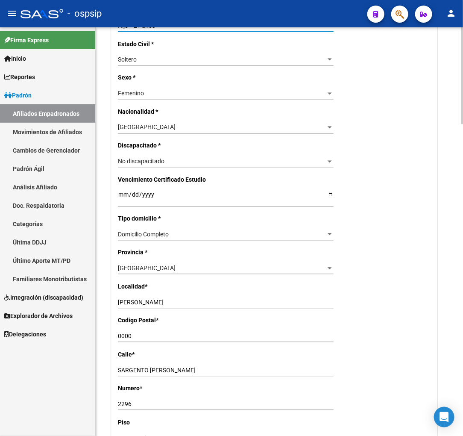
click at [176, 302] on input "[PERSON_NAME]" at bounding box center [226, 302] width 216 height 7
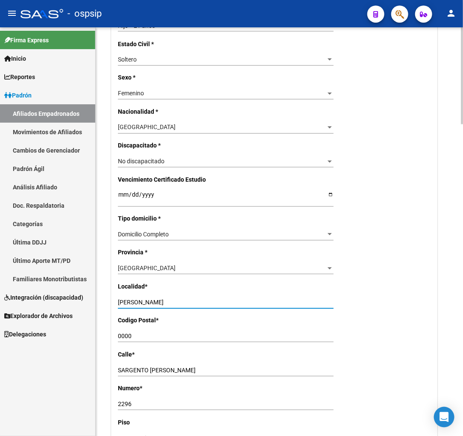
type input "[PERSON_NAME]"
click at [142, 337] on input "0000" at bounding box center [226, 336] width 216 height 7
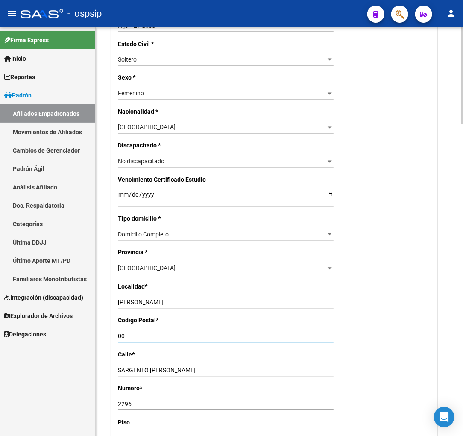
type input "0"
type input "1686"
click at [180, 302] on input "[PERSON_NAME]" at bounding box center [226, 302] width 216 height 7
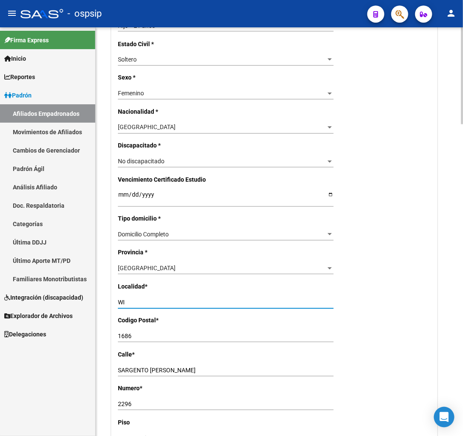
type input "W"
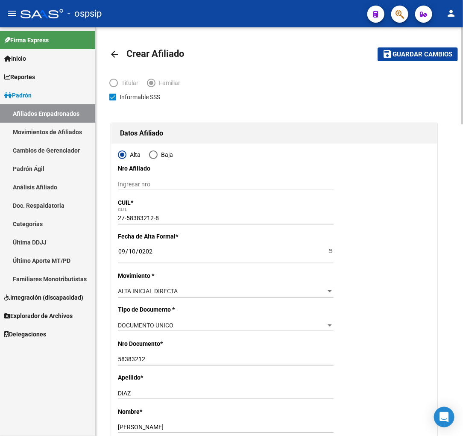
scroll to position [0, 0]
type input "HURLINGHAM"
click at [404, 57] on span "Guardar cambios" at bounding box center [423, 55] width 60 height 8
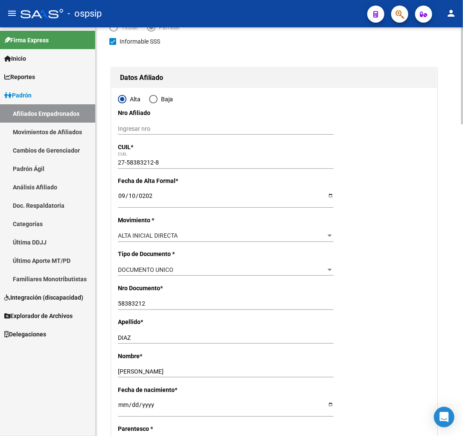
scroll to position [142, 0]
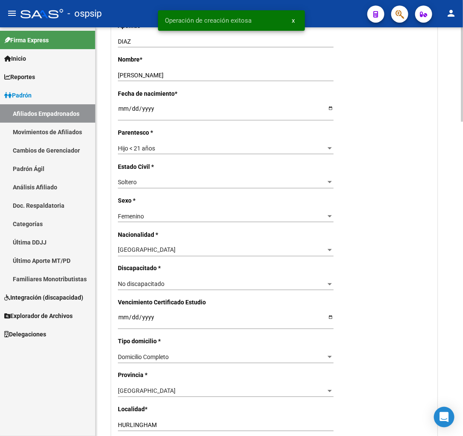
radio input "true"
type input "30-64674319-9"
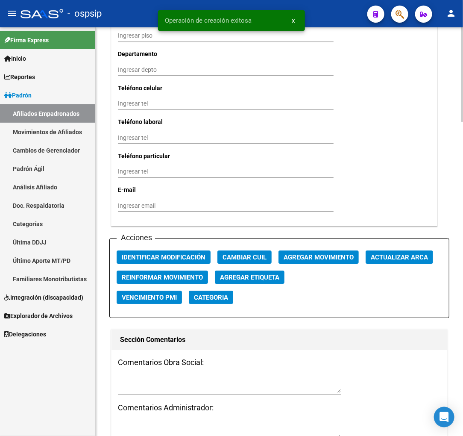
scroll to position [949, 0]
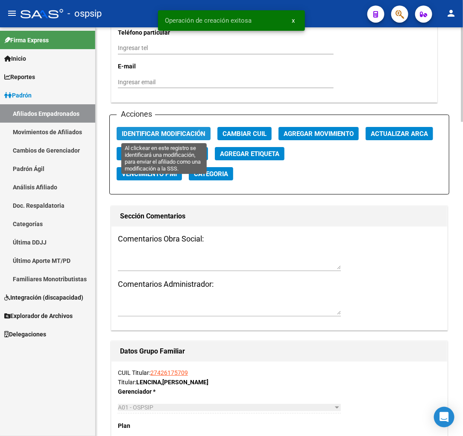
click at [165, 133] on span "Identificar Modificación" at bounding box center [164, 134] width 84 height 8
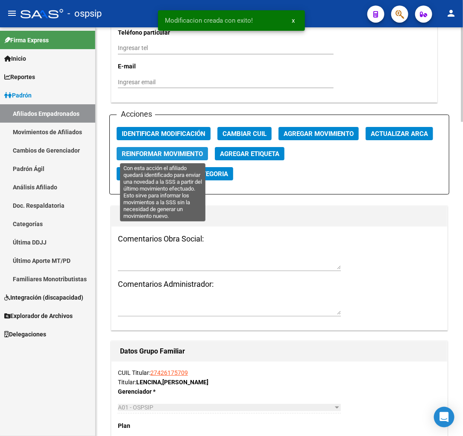
click at [182, 153] on span "Reinformar Movimiento" at bounding box center [162, 154] width 81 height 8
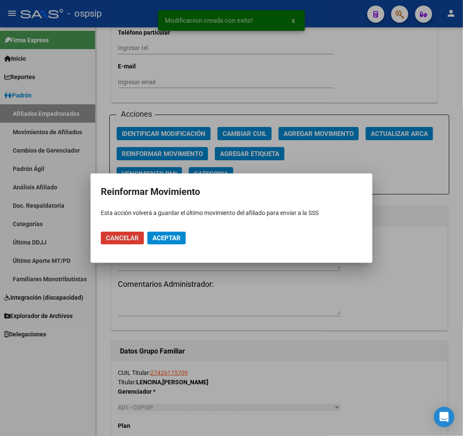
click at [169, 234] on span "Aceptar" at bounding box center [167, 238] width 28 height 8
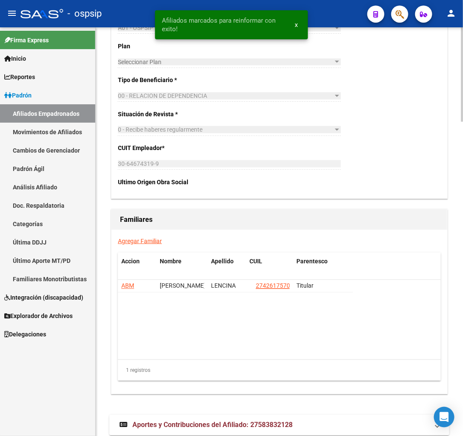
scroll to position [1329, 0]
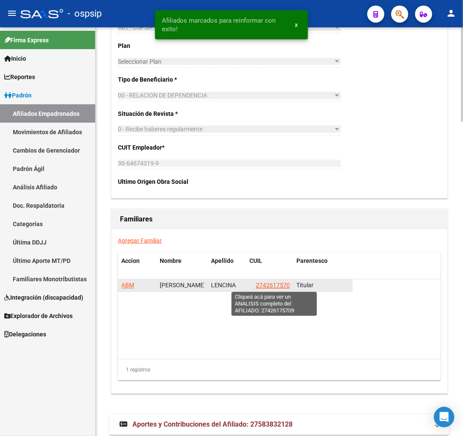
click at [264, 286] on span "27426175709" at bounding box center [275, 285] width 38 height 7
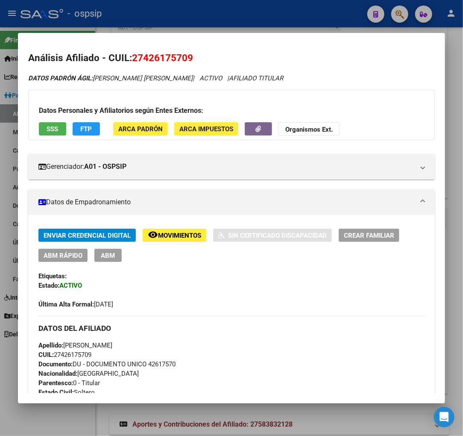
drag, startPoint x: 144, startPoint y: 59, endPoint x: 187, endPoint y: 62, distance: 42.9
click at [187, 62] on span "27426175709" at bounding box center [162, 57] width 61 height 11
copy span "42617570"
click at [398, 14] on div at bounding box center [231, 218] width 463 height 436
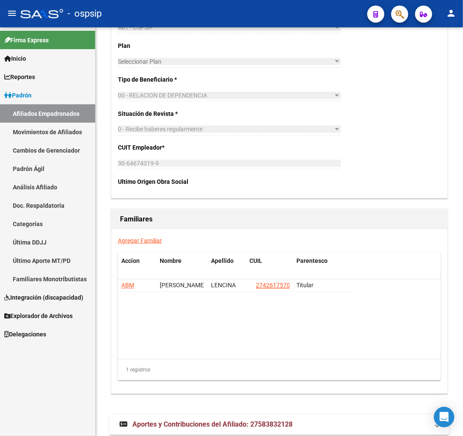
click at [399, 18] on icon "button" at bounding box center [400, 14] width 9 height 10
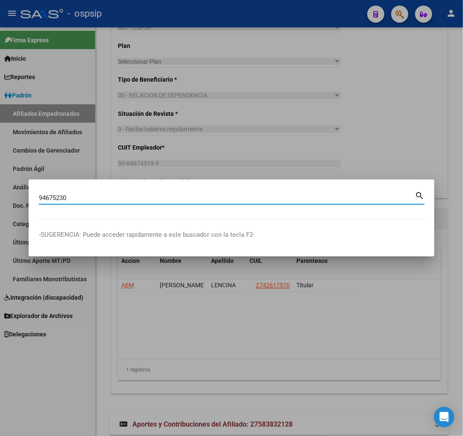
type input "94675230"
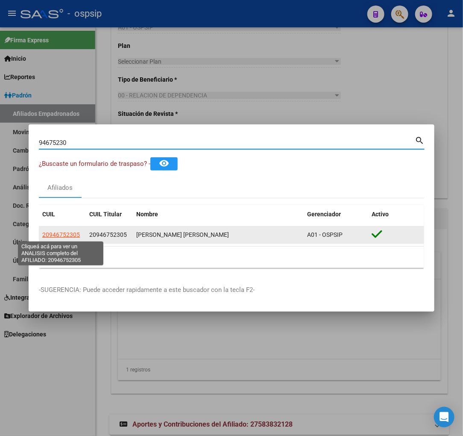
click at [59, 233] on span "20946752305" at bounding box center [61, 234] width 38 height 7
type textarea "20946752305"
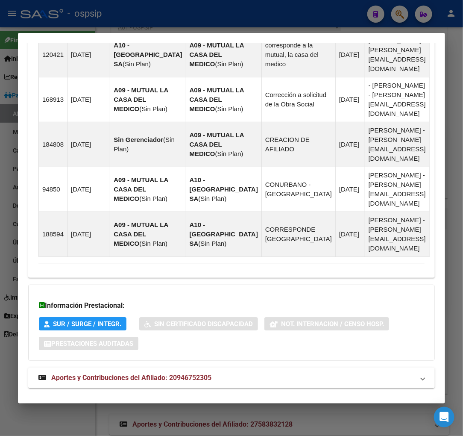
scroll to position [767, 0]
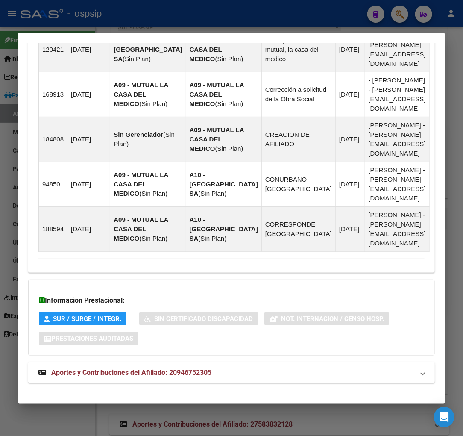
click at [108, 368] on span "Aportes y Contribuciones del Afiliado: 20946752305" at bounding box center [131, 372] width 160 height 8
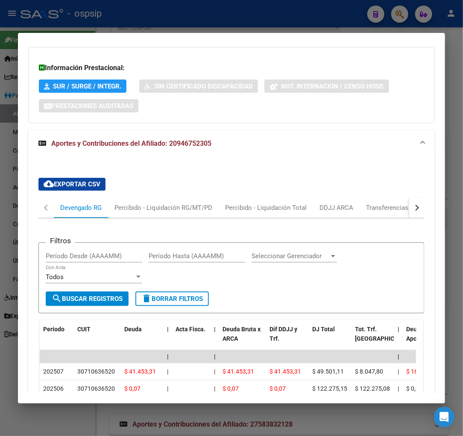
scroll to position [1095, 0]
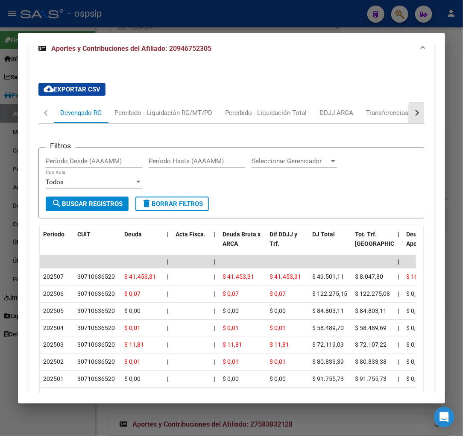
click at [413, 104] on button "button" at bounding box center [416, 113] width 15 height 21
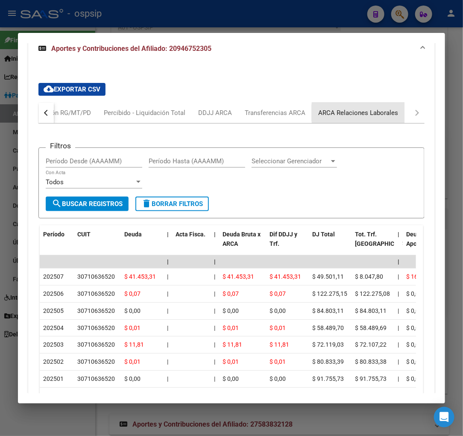
click at [381, 108] on div "ARCA Relaciones Laborales" at bounding box center [358, 112] width 80 height 9
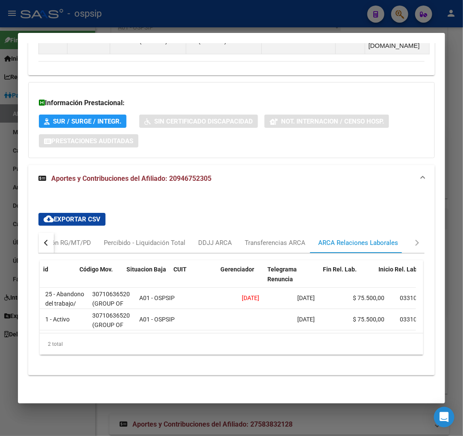
scroll to position [0, 0]
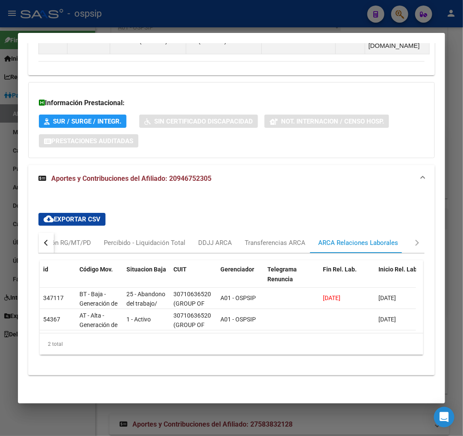
click at [43, 236] on button "button" at bounding box center [45, 242] width 15 height 21
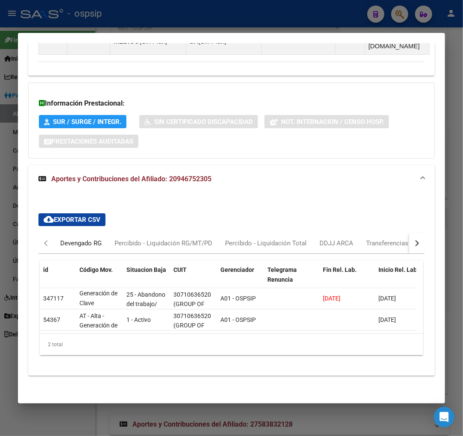
click at [77, 238] on div "Devengado RG" at bounding box center [80, 242] width 41 height 9
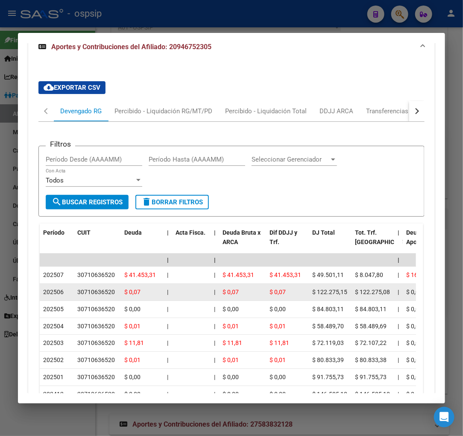
scroll to position [1107, 0]
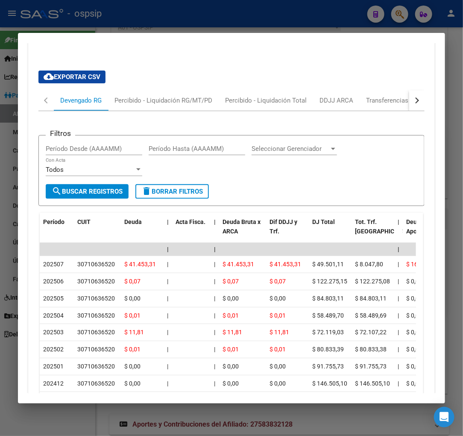
click at [416, 94] on button "button" at bounding box center [416, 100] width 15 height 21
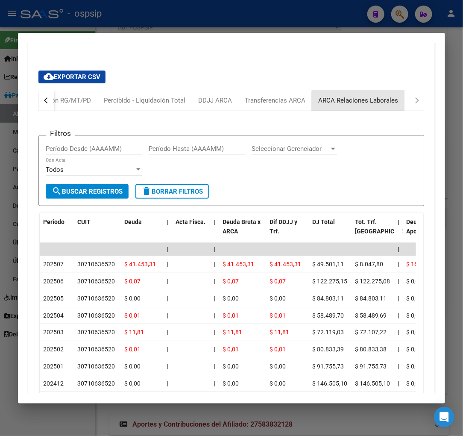
click at [385, 97] on div "ARCA Relaciones Laborales" at bounding box center [358, 100] width 93 height 21
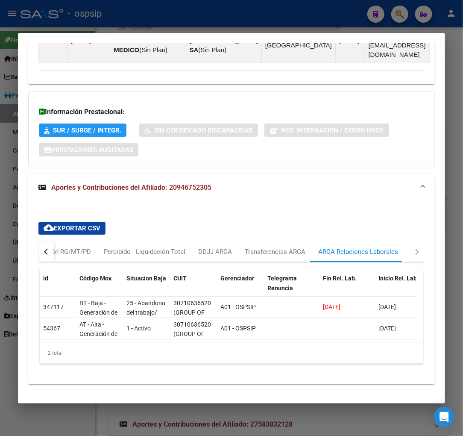
scroll to position [965, 0]
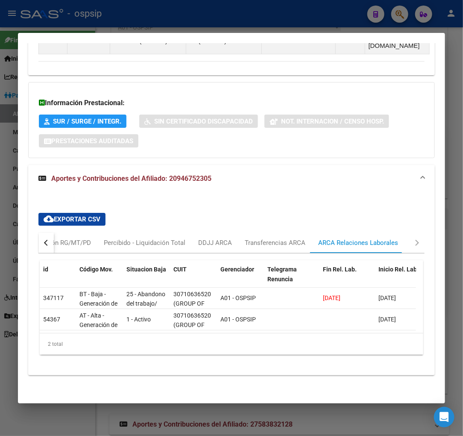
click at [47, 240] on div "button" at bounding box center [47, 243] width 6 height 6
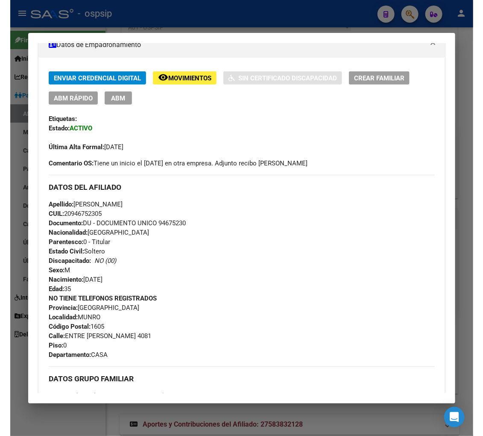
scroll to position [0, 0]
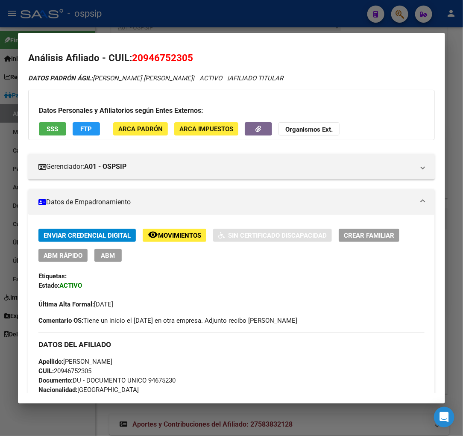
drag, startPoint x: 144, startPoint y: 54, endPoint x: 189, endPoint y: 57, distance: 45.8
click at [189, 57] on span "20946752305" at bounding box center [162, 57] width 61 height 11
copy span "94675230"
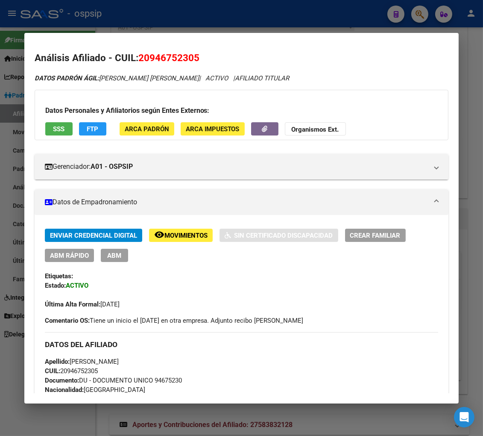
click at [283, 200] on mat-panel-title "Datos de Empadronamiento" at bounding box center [237, 202] width 384 height 10
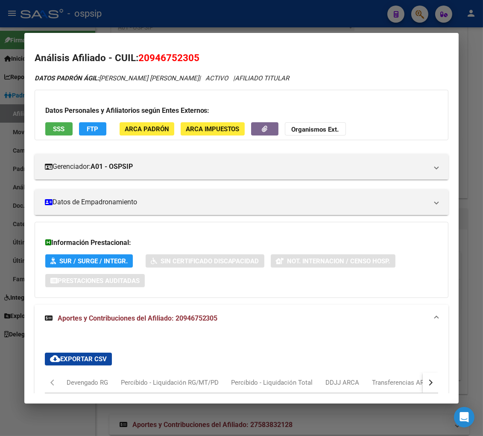
click at [225, 184] on div "DATOS PADRÓN ÁGIL: [PERSON_NAME] [PERSON_NAME] | ACTIVO | AFILIADO TITULAR Dato…" at bounding box center [242, 298] width 414 height 451
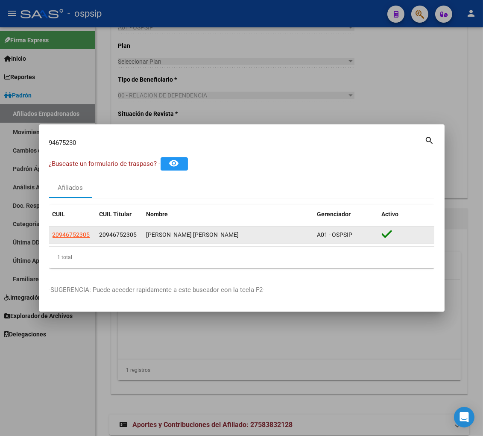
click at [69, 238] on app-link-go-to "20946752305" at bounding box center [72, 235] width 38 height 10
click at [76, 235] on span "20946752305" at bounding box center [72, 234] width 38 height 7
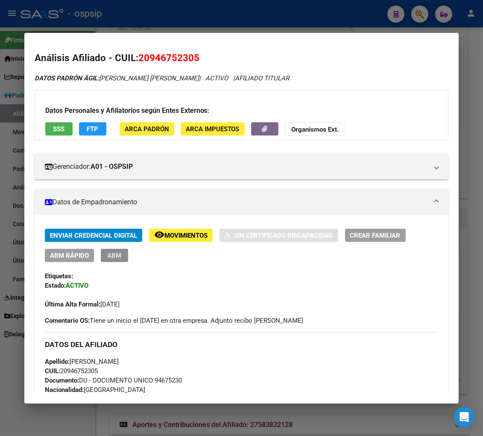
click at [117, 255] on span "ABM" at bounding box center [114, 256] width 14 height 8
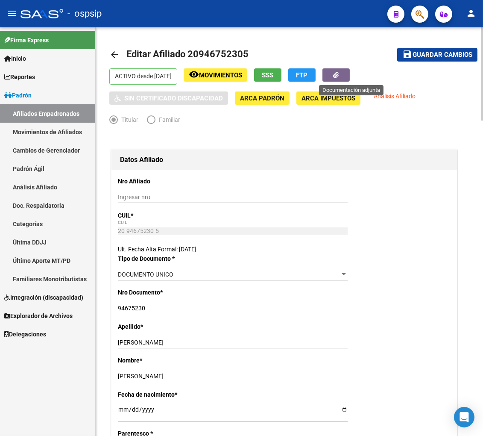
click at [341, 74] on button "button" at bounding box center [336, 74] width 27 height 13
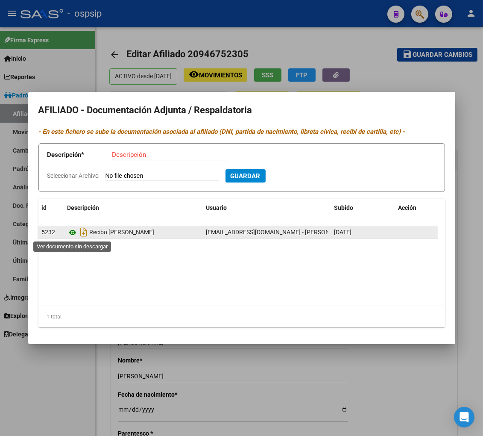
click at [71, 232] on icon at bounding box center [73, 232] width 11 height 10
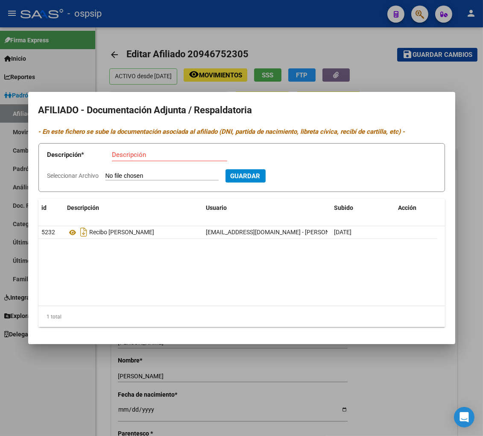
click at [268, 45] on div at bounding box center [241, 218] width 483 height 436
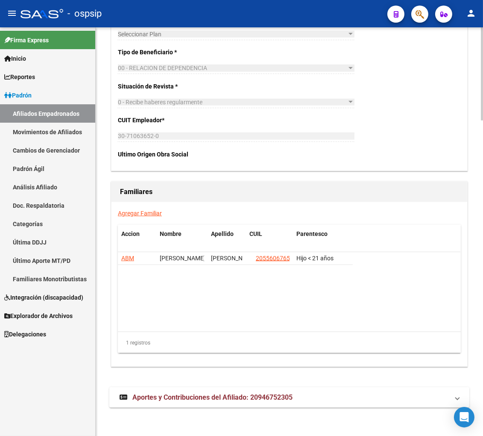
scroll to position [1379, 0]
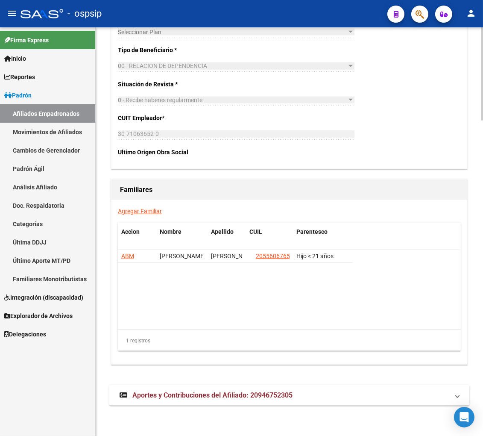
click at [165, 395] on span "Aportes y Contribuciones del Afiliado: 20946752305" at bounding box center [212, 395] width 160 height 8
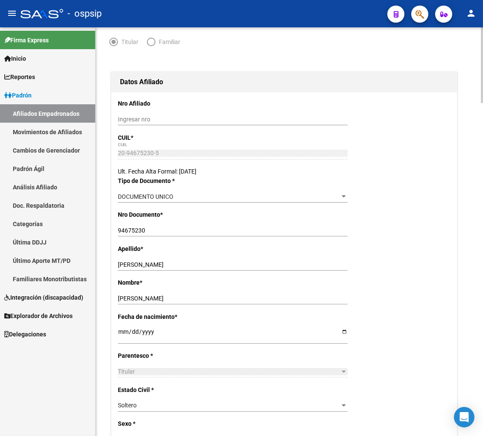
scroll to position [0, 0]
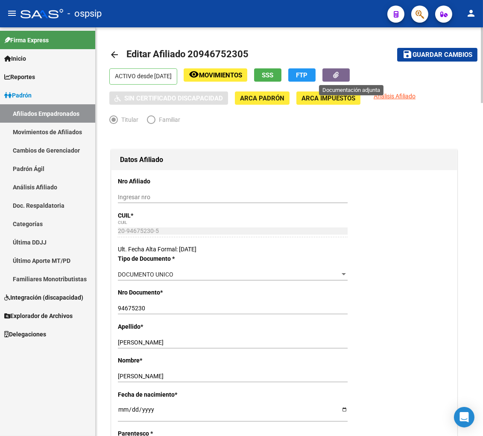
click at [344, 77] on button "button" at bounding box center [336, 74] width 27 height 13
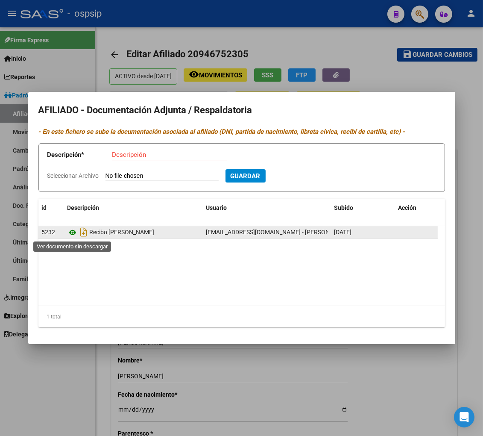
click at [70, 232] on icon at bounding box center [73, 232] width 11 height 10
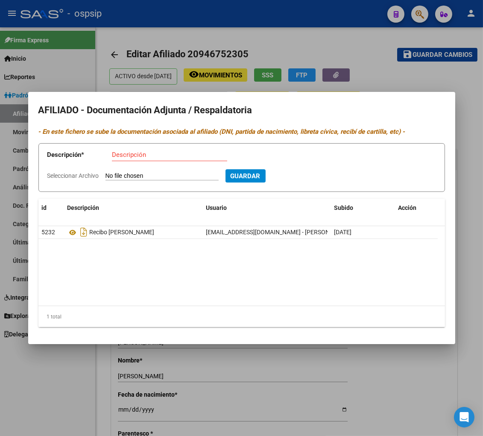
drag, startPoint x: 366, startPoint y: 43, endPoint x: 414, endPoint y: 15, distance: 56.3
click at [382, 32] on div at bounding box center [241, 218] width 483 height 436
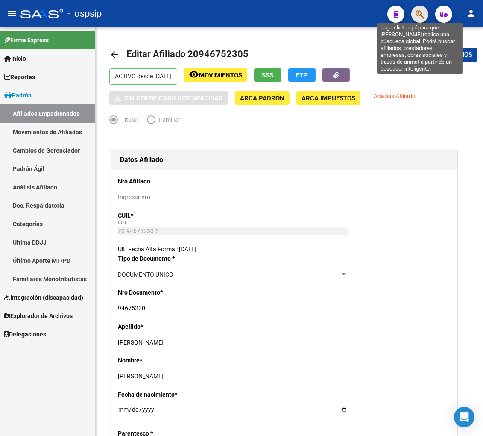
click at [422, 12] on icon "button" at bounding box center [420, 14] width 9 height 10
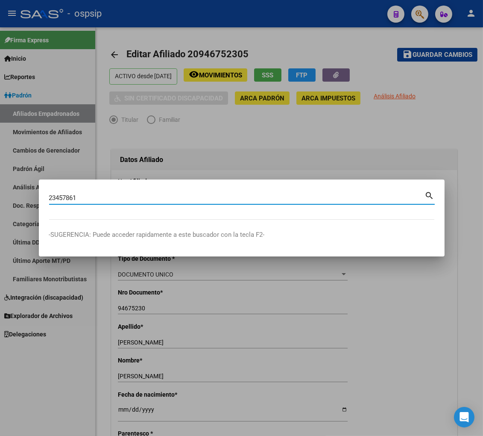
type input "23457861"
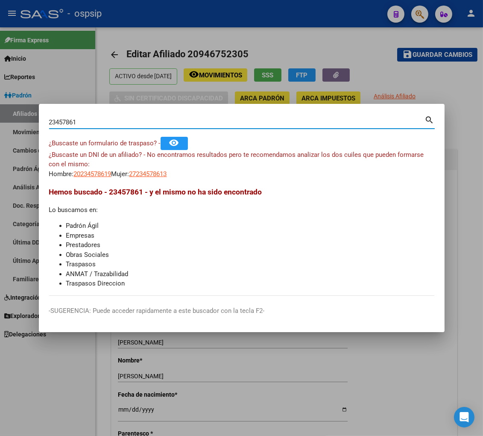
click at [98, 177] on app-link-go-to "20234578619" at bounding box center [93, 174] width 38 height 10
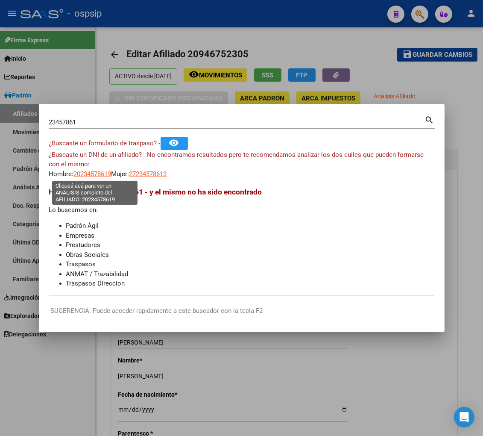
click at [96, 173] on span "20234578619" at bounding box center [93, 174] width 38 height 8
type textarea "20234578619"
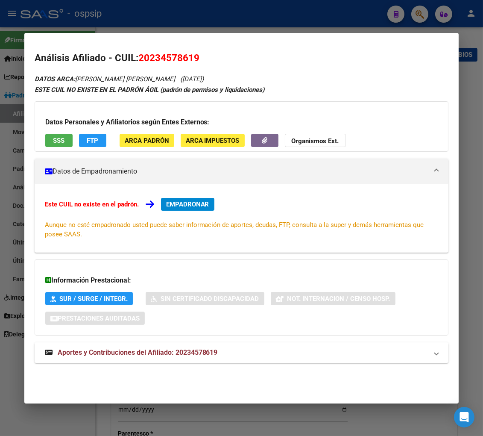
click at [126, 353] on span "Aportes y Contribuciones del Afiliado: 20234578619" at bounding box center [138, 352] width 160 height 8
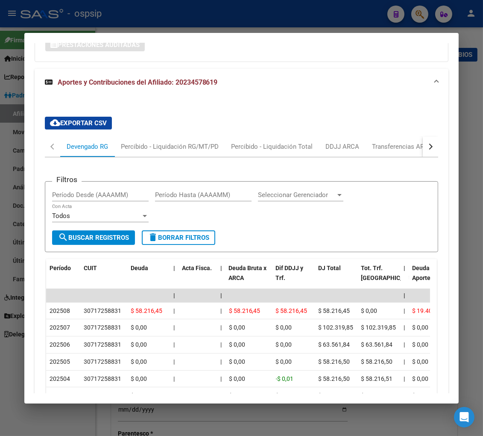
scroll to position [364, 0]
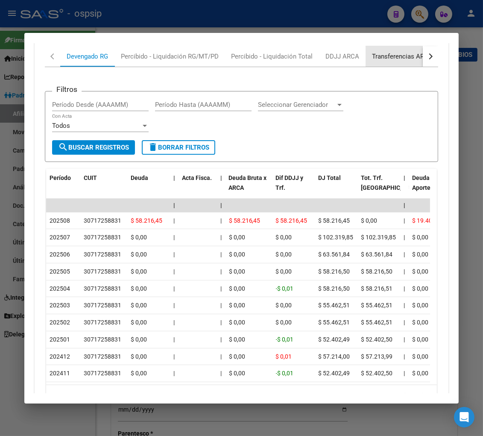
click at [398, 56] on div "Transferencias ARCA" at bounding box center [403, 56] width 61 height 9
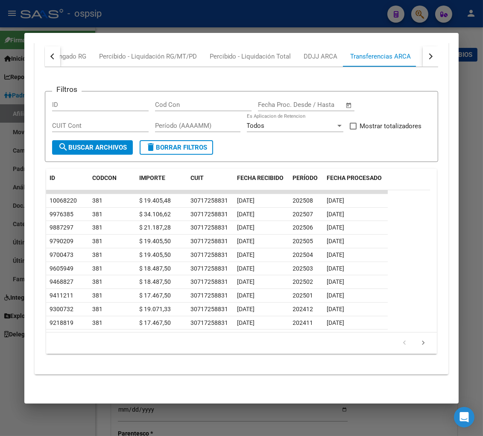
click at [427, 56] on div "button" at bounding box center [430, 56] width 6 height 6
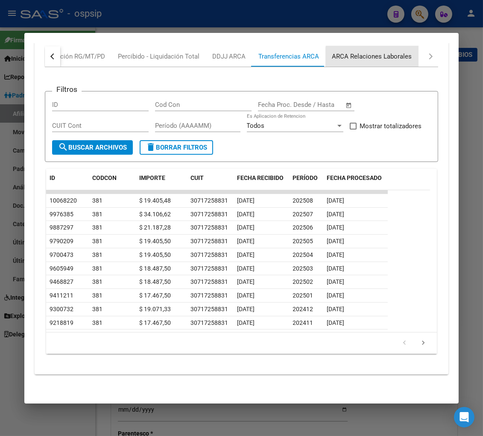
click at [407, 60] on div "ARCA Relaciones Laborales" at bounding box center [372, 56] width 80 height 9
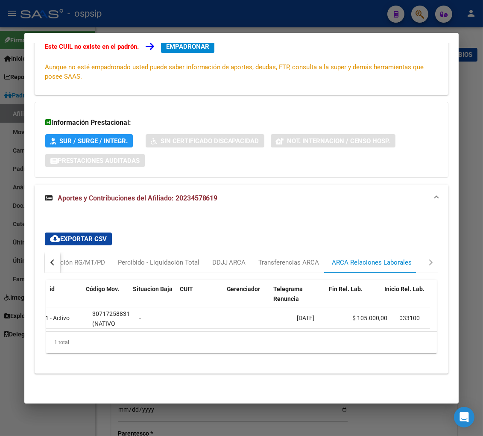
scroll to position [0, 0]
click at [53, 259] on div "button" at bounding box center [53, 262] width 6 height 6
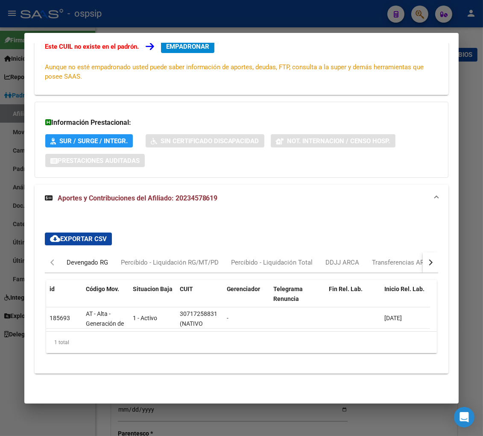
click at [73, 258] on div "Devengado RG" at bounding box center [87, 262] width 41 height 9
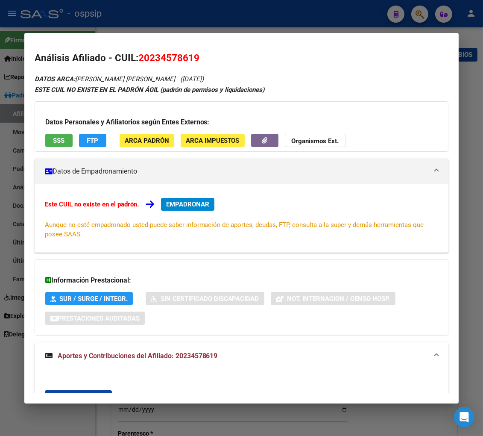
click at [185, 206] on span "EMPADRONAR" at bounding box center [187, 204] width 43 height 8
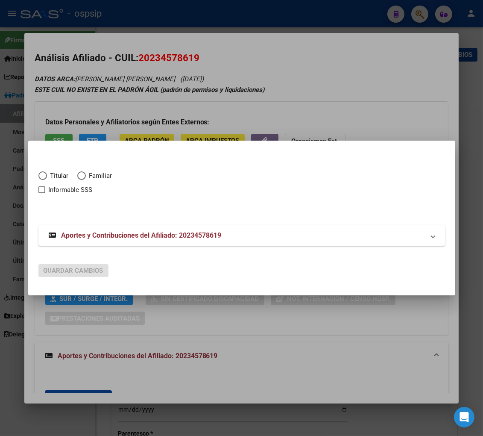
click at [44, 176] on span "Elija una opción" at bounding box center [42, 175] width 9 height 9
click at [44, 176] on input "Titular" at bounding box center [42, 175] width 9 height 9
radio input "true"
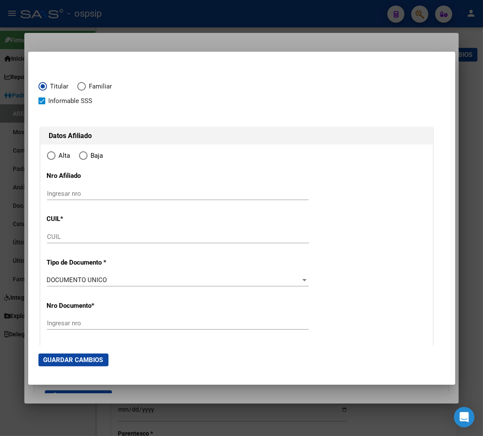
checkbox input "true"
type input "20-23457861-9"
type input "23457861"
type input "[PERSON_NAME]"
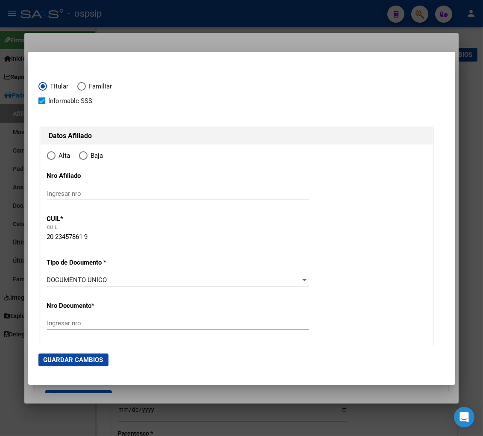
type input "[DATE]"
type input "CANADA [PERSON_NAME]"
type input "2500"
type input "MARCONI"
type input "316"
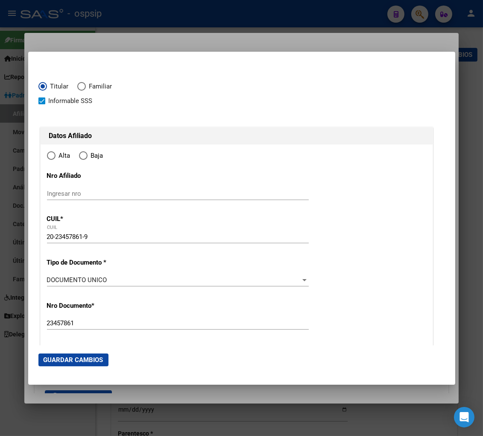
radio input "true"
type input "CANADA [PERSON_NAME]"
click at [53, 280] on input "Ingresar fecha" at bounding box center [178, 283] width 262 height 14
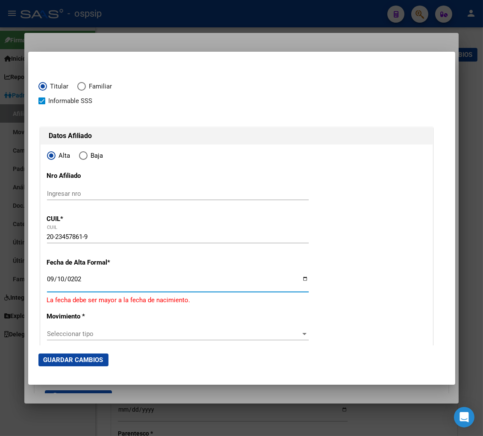
type input "[DATE]"
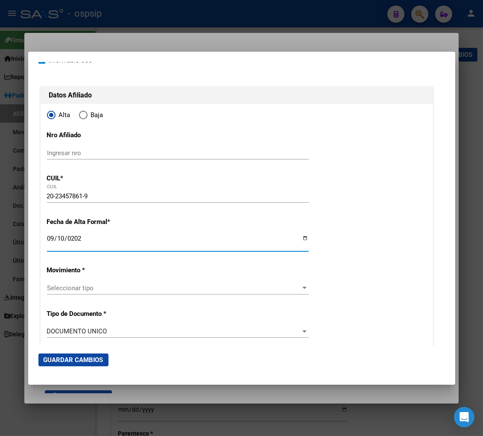
scroll to position [95, 0]
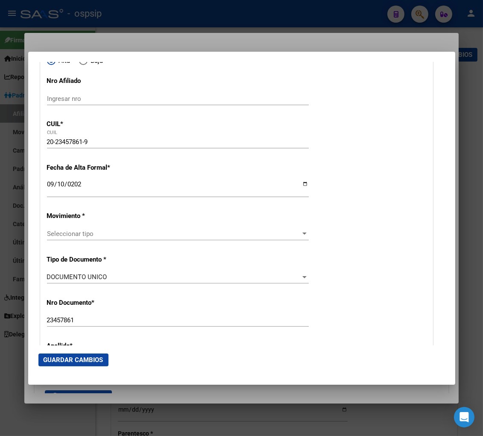
click at [137, 238] on div "Seleccionar tipo Seleccionar tipo" at bounding box center [178, 233] width 262 height 13
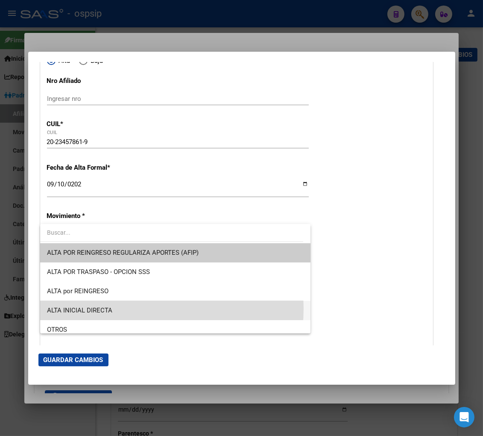
click at [129, 308] on span "ALTA INICIAL DIRECTA" at bounding box center [175, 310] width 257 height 19
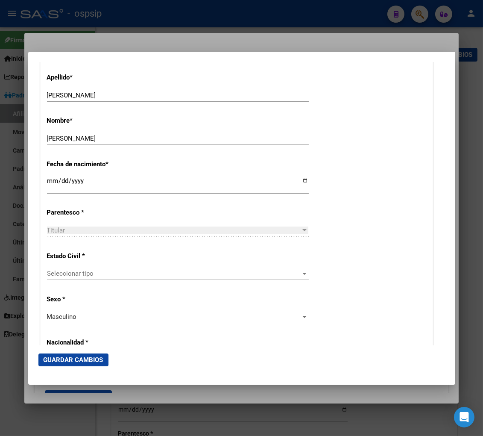
scroll to position [379, 0]
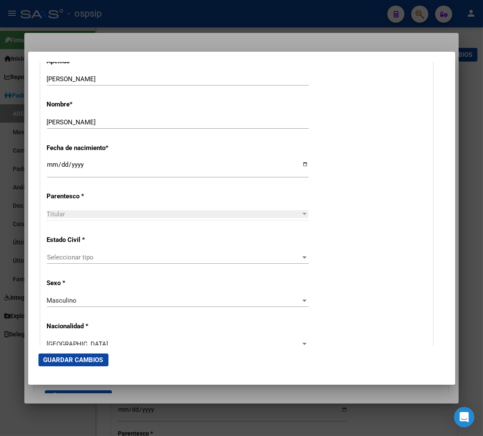
click at [135, 261] on div "Seleccionar tipo Seleccionar tipo" at bounding box center [178, 257] width 262 height 13
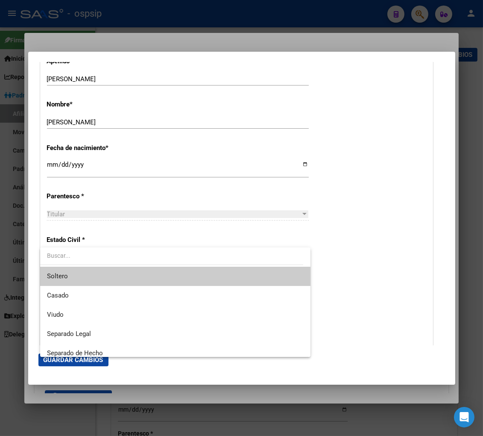
click at [129, 274] on span "Soltero" at bounding box center [175, 276] width 257 height 19
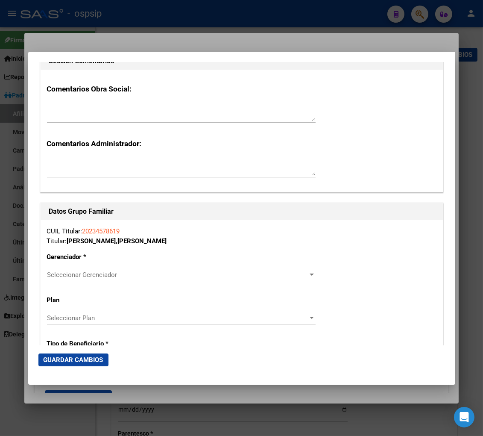
scroll to position [1329, 0]
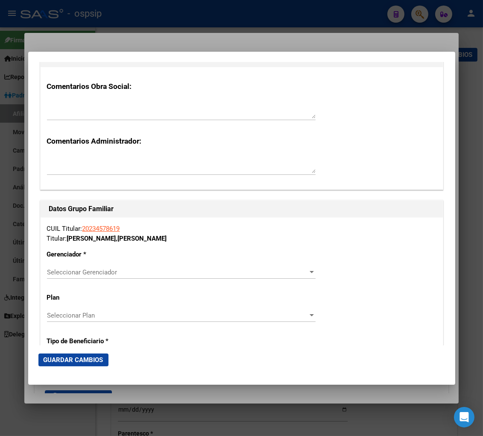
click at [262, 268] on span "Seleccionar Gerenciador" at bounding box center [177, 272] width 261 height 8
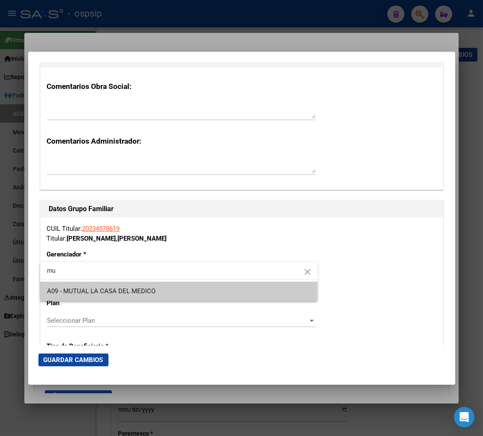
type input "mu"
click at [164, 289] on span "A09 - MUTUAL LA CASA DEL MEDICO" at bounding box center [179, 291] width 264 height 19
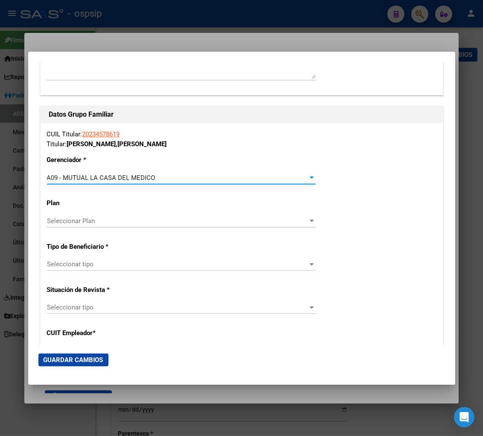
scroll to position [1424, 0]
click at [138, 264] on span "Seleccionar tipo" at bounding box center [177, 264] width 261 height 8
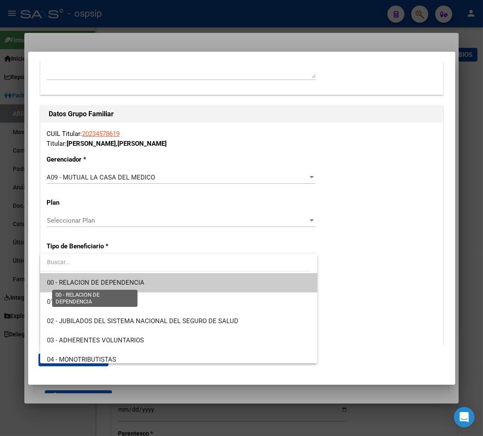
click at [135, 284] on span "00 - RELACION DE DEPENDENCIA" at bounding box center [95, 283] width 97 height 8
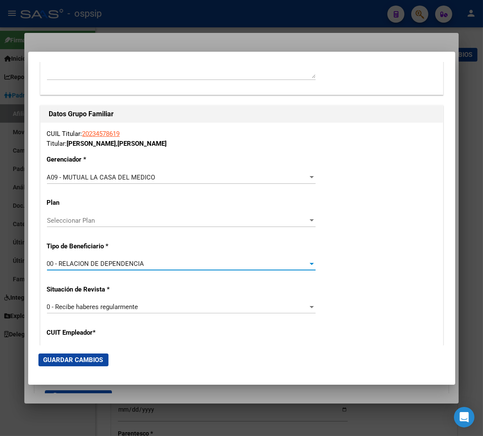
type input "30-71725883-1"
click at [86, 359] on span "Guardar Cambios" at bounding box center [74, 360] width 60 height 8
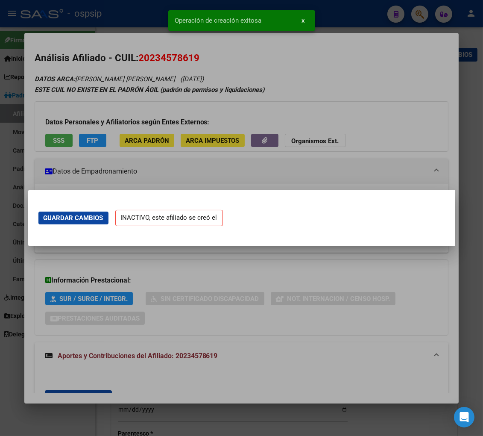
scroll to position [0, 0]
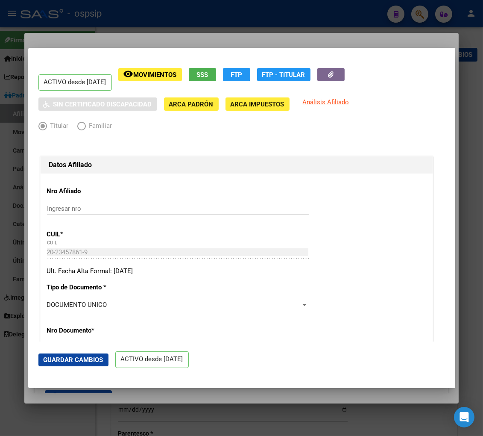
click at [420, 16] on div at bounding box center [241, 218] width 483 height 436
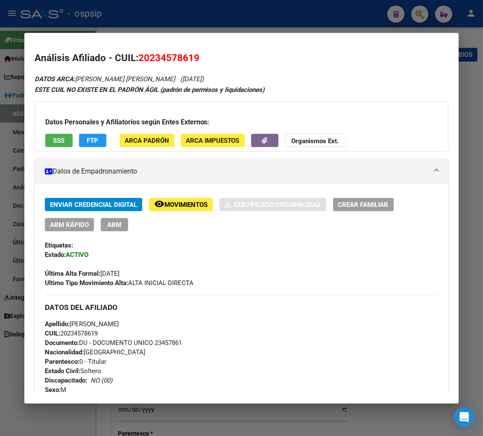
click at [420, 16] on div at bounding box center [241, 218] width 483 height 436
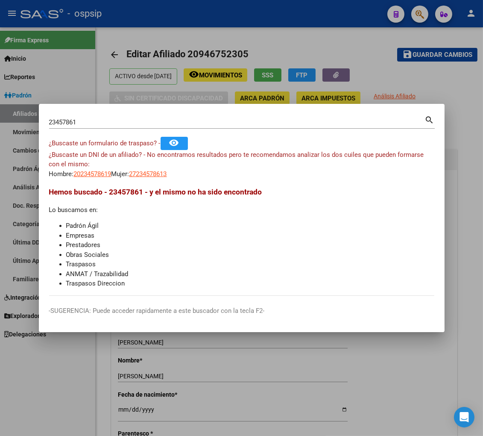
click at [78, 120] on input "23457861" at bounding box center [237, 122] width 376 height 8
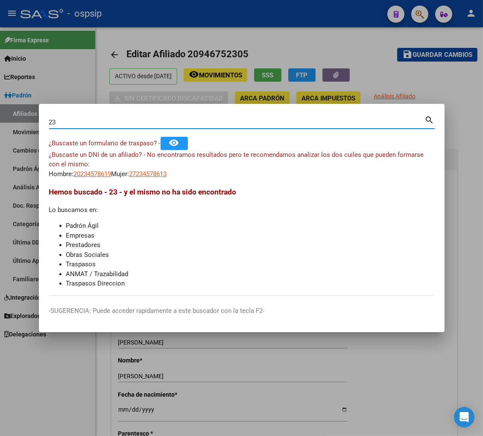
type input "2"
type input "29119935"
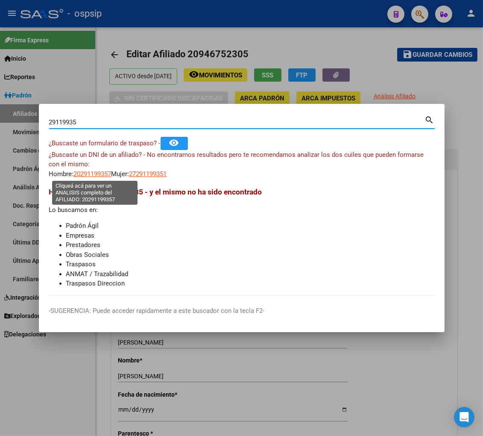
click at [100, 174] on span "20291199357" at bounding box center [93, 174] width 38 height 8
type textarea "20291199357"
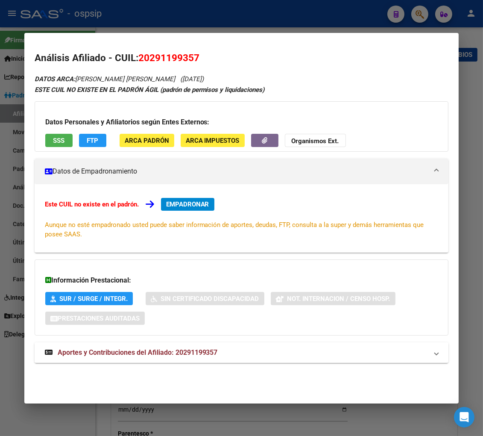
click at [147, 354] on span "Aportes y Contribuciones del Afiliado: 20291199357" at bounding box center [138, 352] width 160 height 8
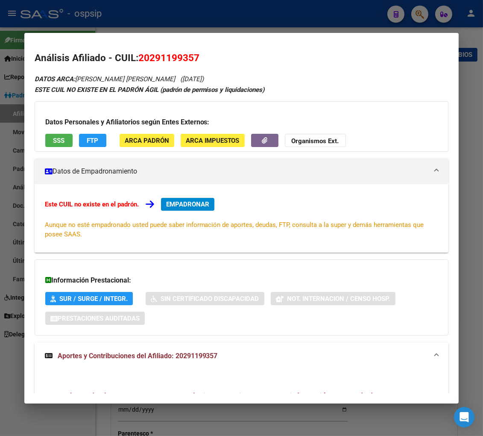
click at [420, 15] on div at bounding box center [241, 218] width 483 height 436
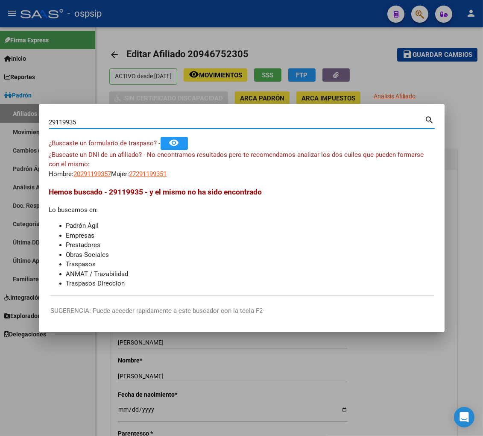
click at [112, 118] on input "29119935" at bounding box center [237, 122] width 376 height 8
type input "2"
type input "27507664"
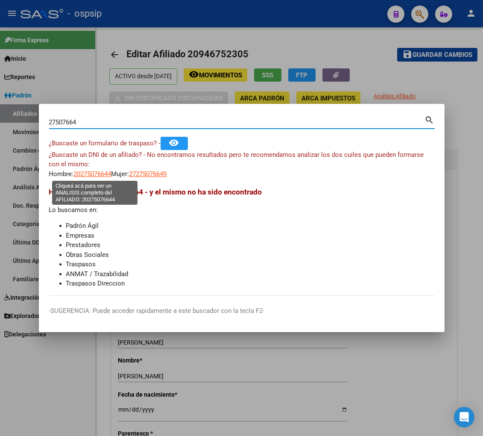
click at [94, 171] on span "20275076644" at bounding box center [93, 174] width 38 height 8
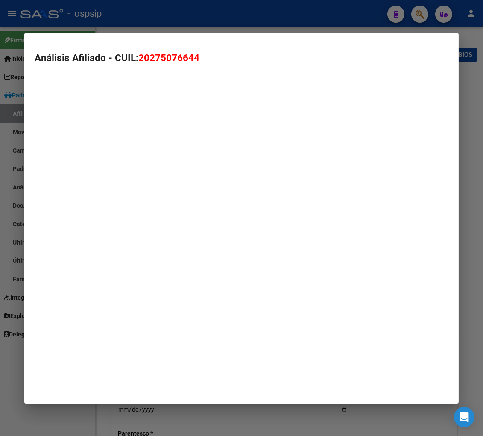
type textarea "20275076644"
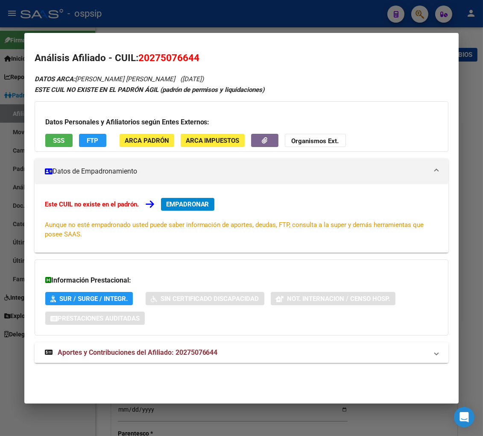
click at [111, 355] on span "Aportes y Contribuciones del Afiliado: 20275076644" at bounding box center [138, 352] width 160 height 8
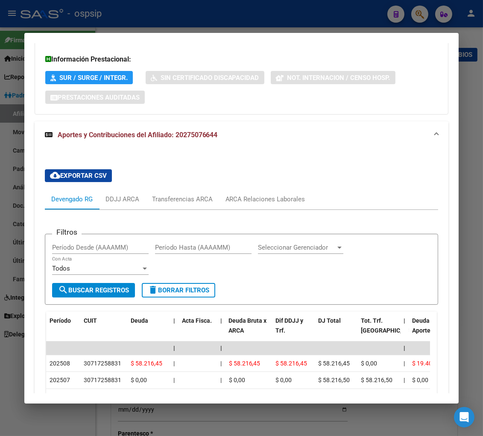
scroll to position [268, 0]
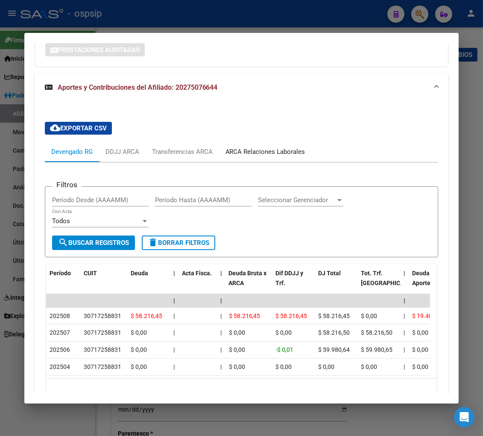
click at [262, 153] on div "ARCA Relaciones Laborales" at bounding box center [266, 151] width 80 height 9
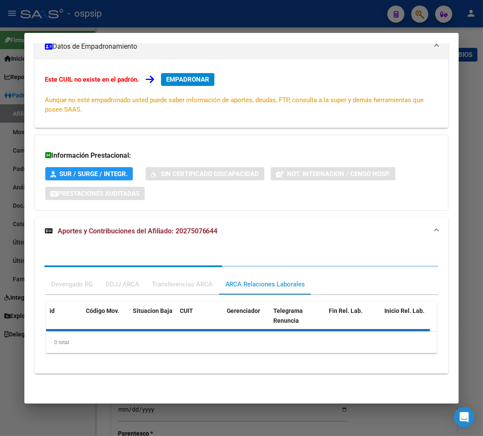
scroll to position [208, 0]
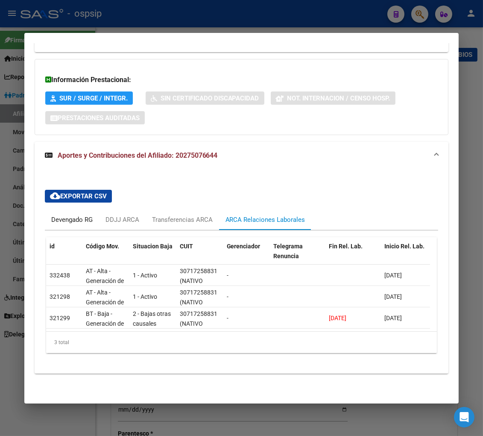
click at [61, 215] on div "Devengado RG" at bounding box center [71, 219] width 41 height 9
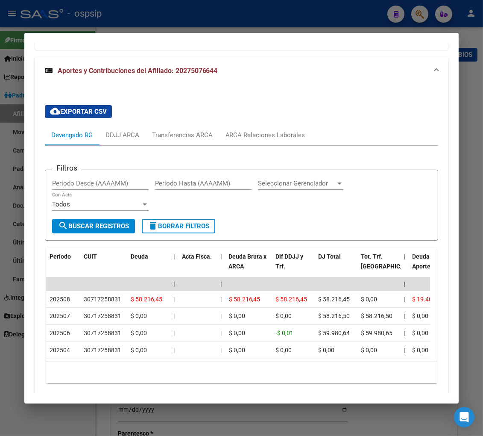
scroll to position [302, 0]
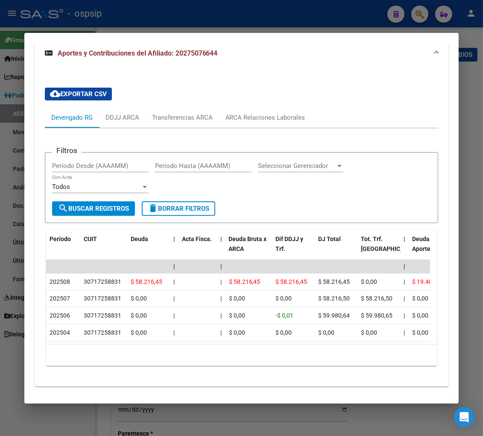
click at [420, 12] on div at bounding box center [241, 218] width 483 height 436
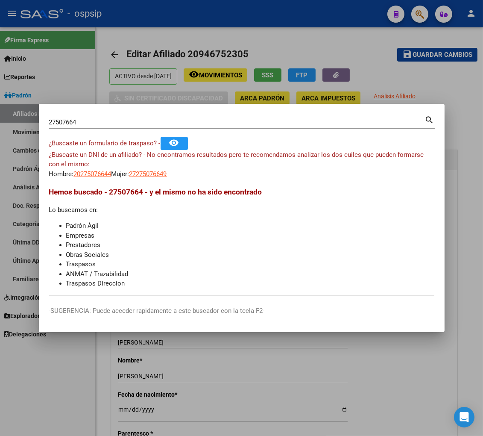
click at [97, 114] on div "27507664 Buscar (apellido, dni, [PERSON_NAME], [PERSON_NAME], cuit, obra social…" at bounding box center [242, 121] width 386 height 15
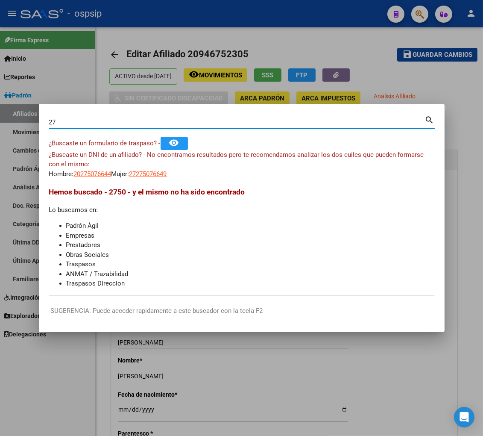
type input "2"
type input "30103192"
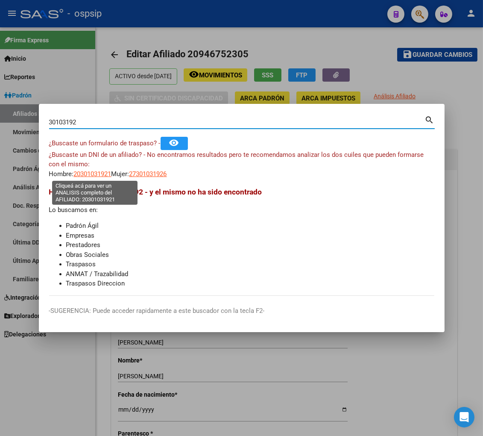
click at [87, 171] on span "20301031921" at bounding box center [93, 174] width 38 height 8
type textarea "20301031921"
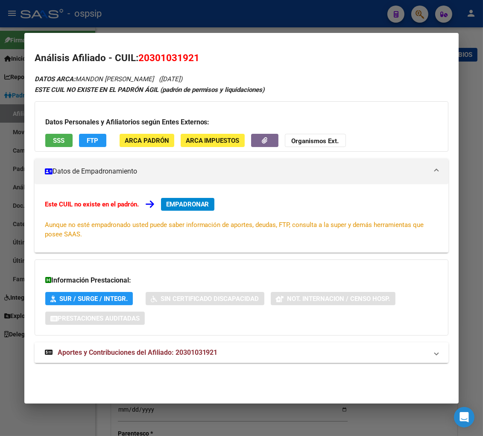
click at [103, 351] on span "Aportes y Contribuciones del Afiliado: 20301031921" at bounding box center [138, 352] width 160 height 8
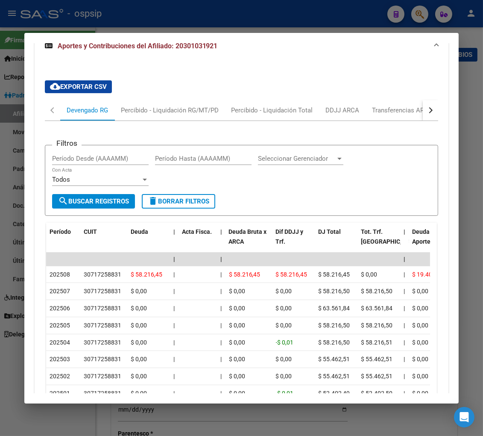
scroll to position [316, 0]
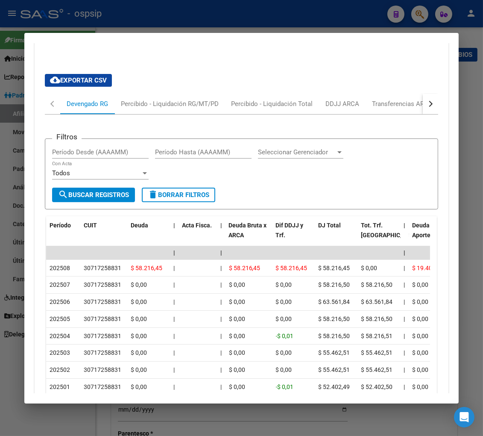
click at [423, 100] on button "button" at bounding box center [430, 104] width 15 height 21
click at [407, 101] on div "ARCA Relaciones Laborales" at bounding box center [372, 103] width 80 height 9
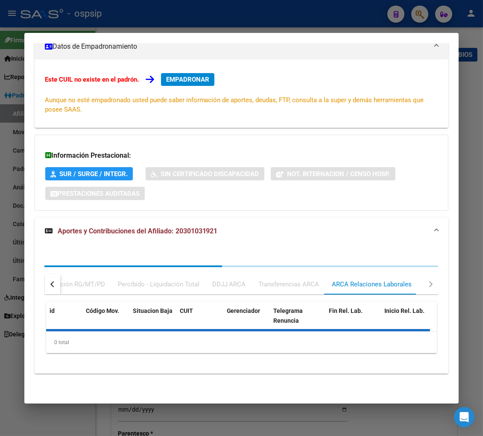
scroll to position [165, 0]
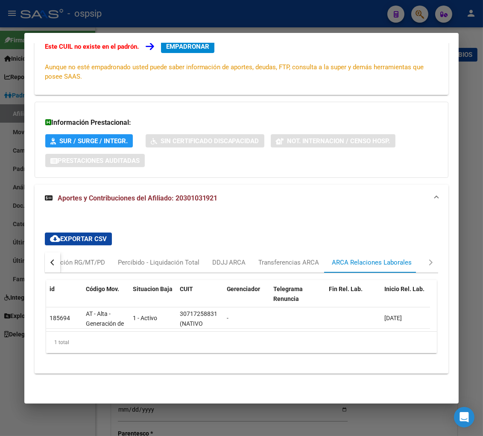
click at [423, 14] on div at bounding box center [241, 218] width 483 height 436
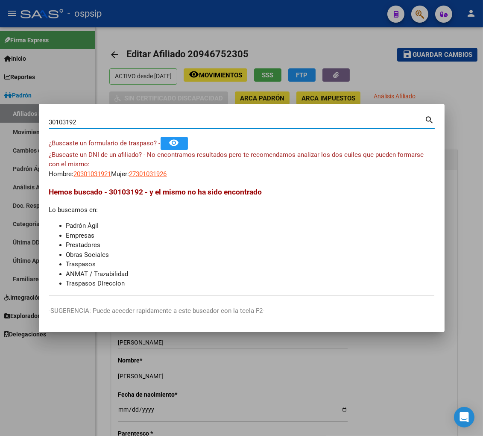
click at [95, 123] on input "30103192" at bounding box center [237, 122] width 376 height 8
type input "3"
type input "28575211"
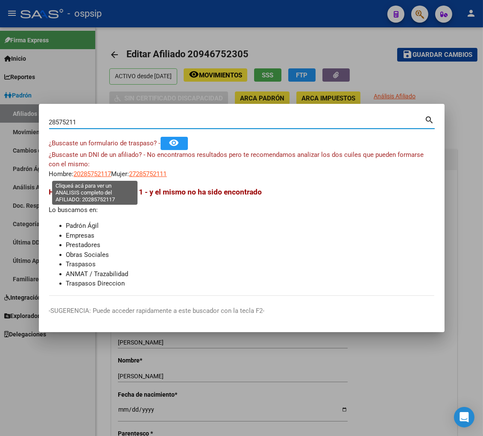
click at [96, 171] on span "20285752117" at bounding box center [93, 174] width 38 height 8
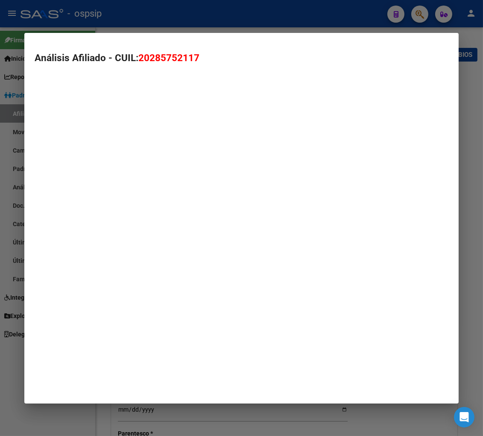
type textarea "20285752117"
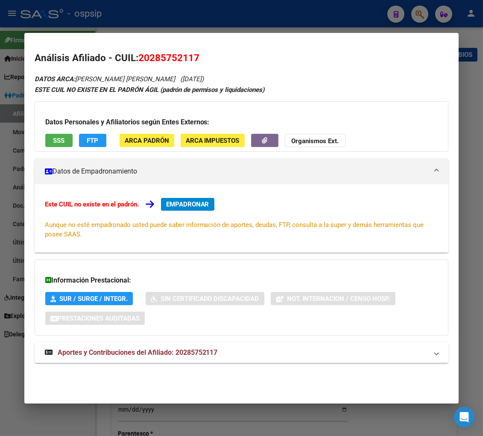
click at [137, 352] on span "Aportes y Contribuciones del Afiliado: 20285752117" at bounding box center [138, 352] width 160 height 8
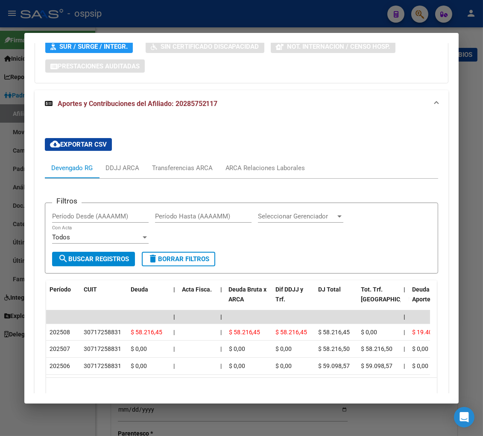
scroll to position [268, 0]
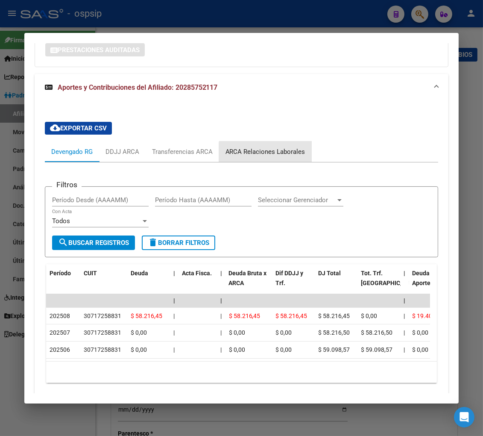
click at [270, 154] on div "ARCA Relaciones Laborales" at bounding box center [266, 151] width 80 height 9
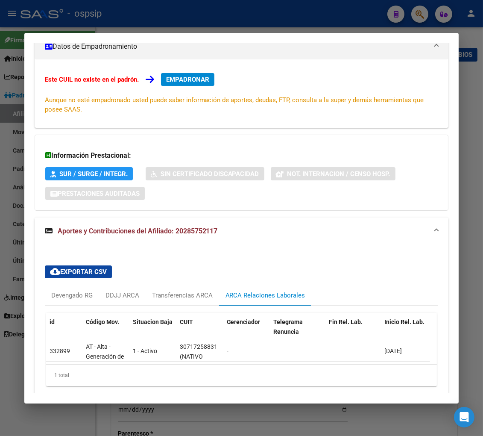
scroll to position [165, 0]
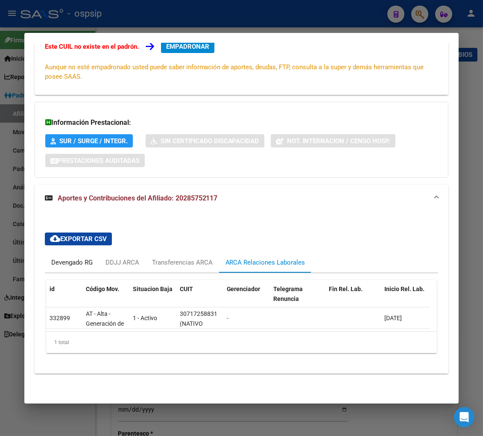
click at [63, 258] on div "Devengado RG" at bounding box center [71, 262] width 41 height 9
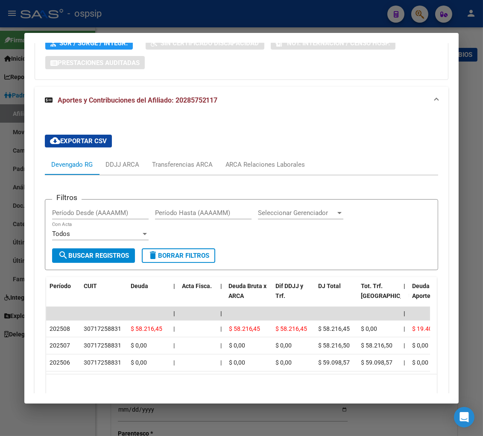
scroll to position [260, 0]
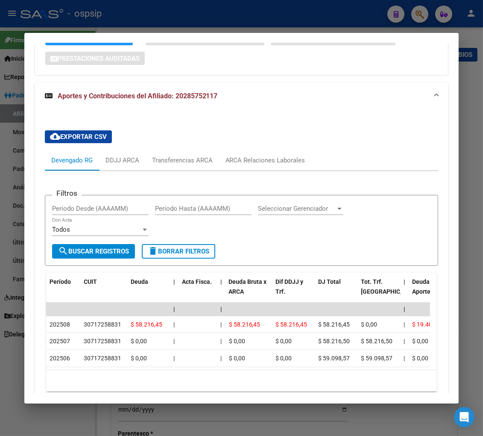
click at [421, 11] on div at bounding box center [241, 218] width 483 height 436
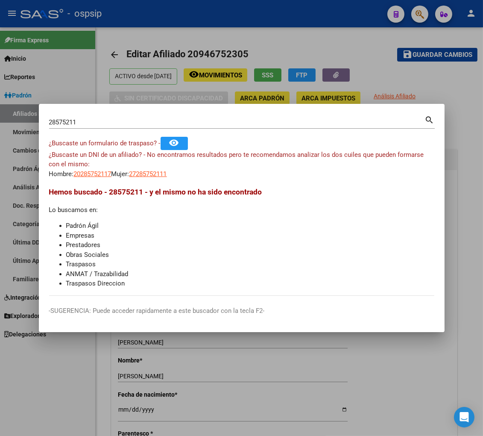
click at [104, 123] on input "28575211" at bounding box center [237, 122] width 376 height 8
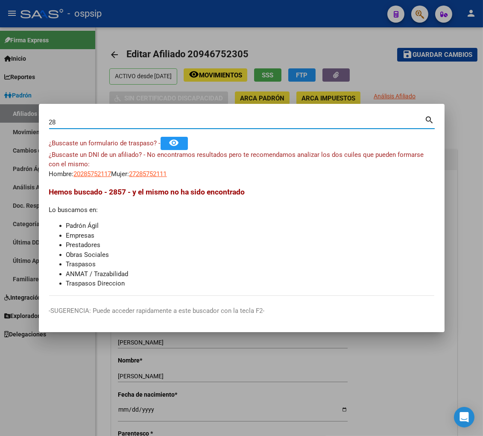
type input "2"
type input "41684873"
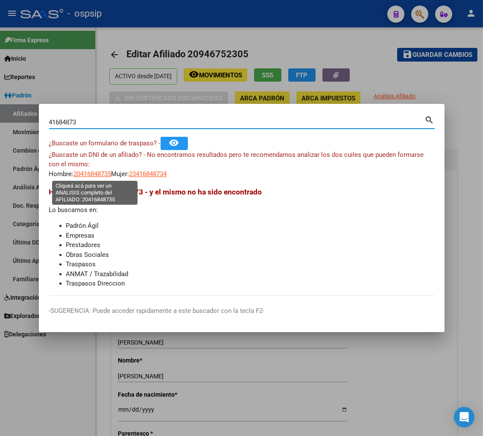
click at [87, 171] on span "20416848735" at bounding box center [93, 174] width 38 height 8
type textarea "20416848735"
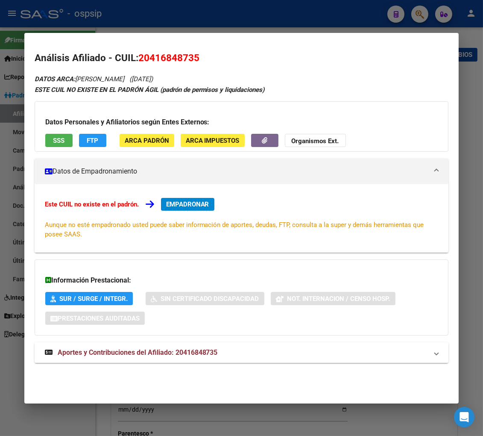
click at [132, 352] on span "Aportes y Contribuciones del Afiliado: 20416848735" at bounding box center [138, 352] width 160 height 8
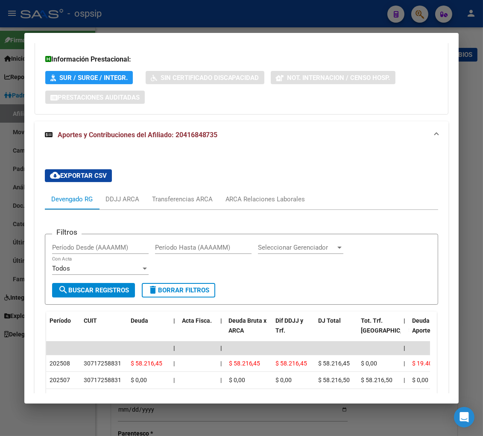
scroll to position [305, 0]
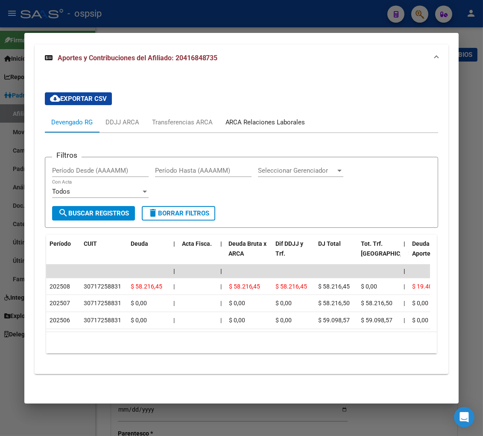
click at [286, 120] on div "ARCA Relaciones Laborales" at bounding box center [265, 122] width 93 height 21
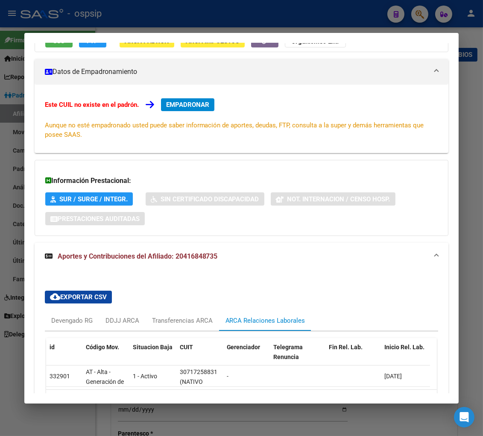
scroll to position [142, 0]
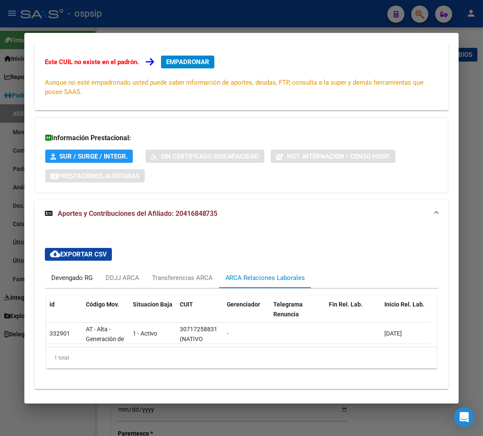
click at [68, 276] on div "Devengado RG" at bounding box center [71, 277] width 41 height 9
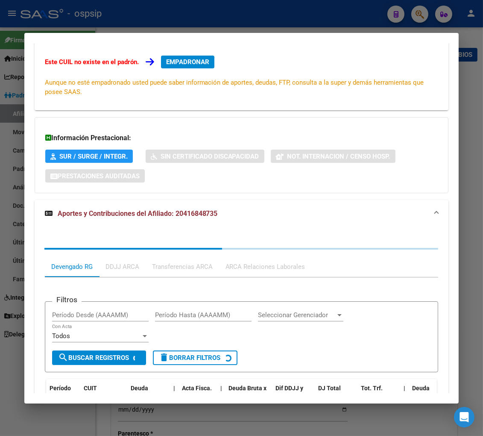
click at [68, 276] on div "Devengado RG" at bounding box center [72, 266] width 54 height 21
click at [68, 276] on div "Devengado RG DDJJ ARCA Transferencias ARCA ARCA Relaciones Laborales" at bounding box center [242, 266] width 394 height 21
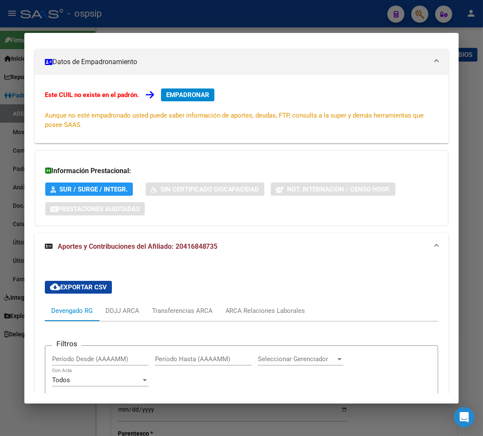
scroll to position [95, 0]
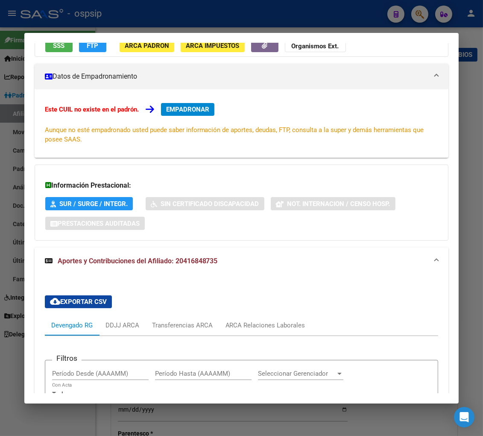
click at [417, 12] on div at bounding box center [241, 218] width 483 height 436
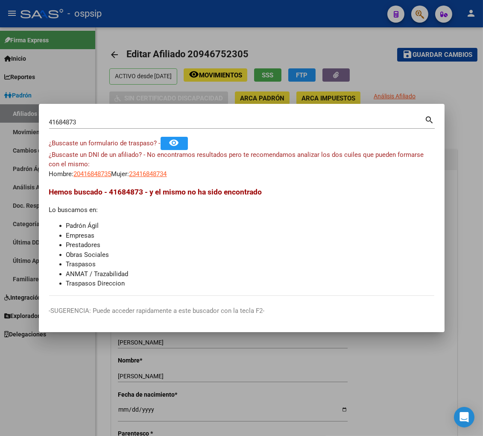
click at [88, 121] on input "41684873" at bounding box center [237, 122] width 376 height 8
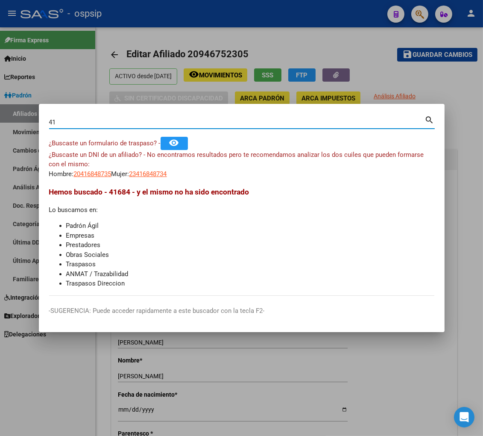
type input "4"
type input "35858625"
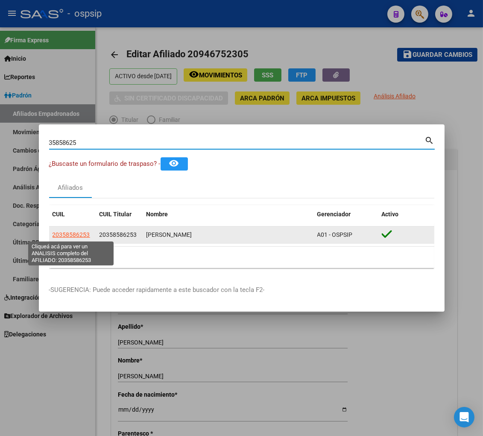
click at [74, 235] on span "20358586253" at bounding box center [72, 234] width 38 height 7
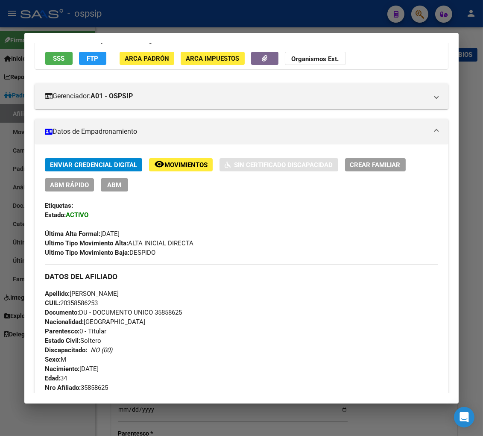
scroll to position [0, 0]
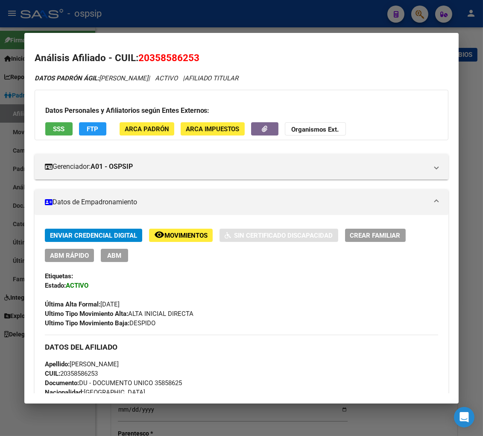
click at [192, 234] on span "Movimientos" at bounding box center [185, 236] width 43 height 8
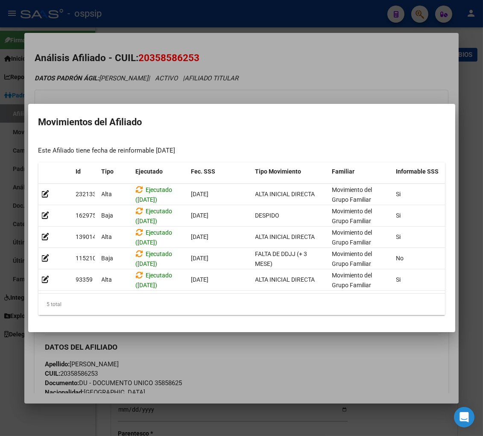
scroll to position [0, 140]
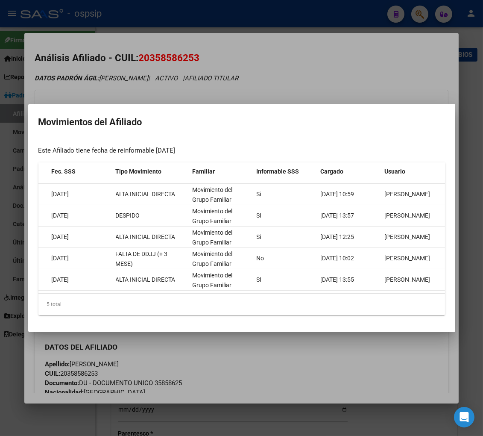
click at [335, 366] on div at bounding box center [241, 218] width 483 height 436
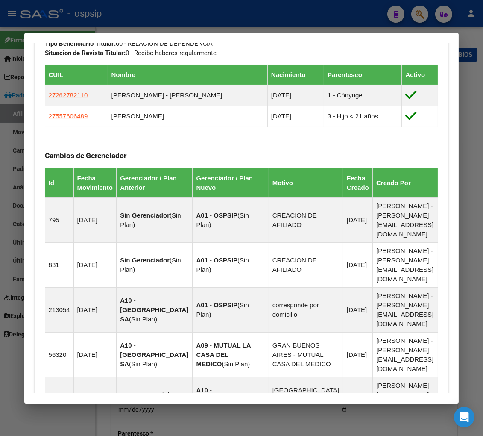
scroll to position [522, 0]
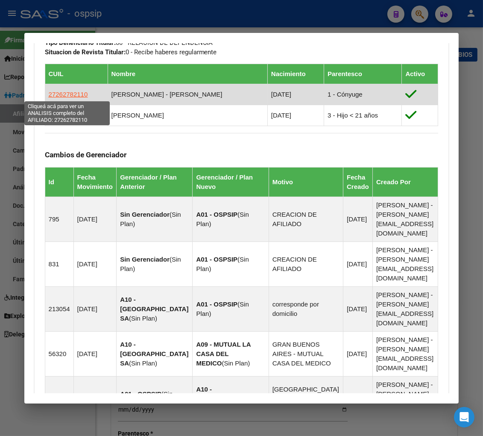
click at [69, 94] on span "27262782110" at bounding box center [68, 94] width 39 height 7
type textarea "27262782110"
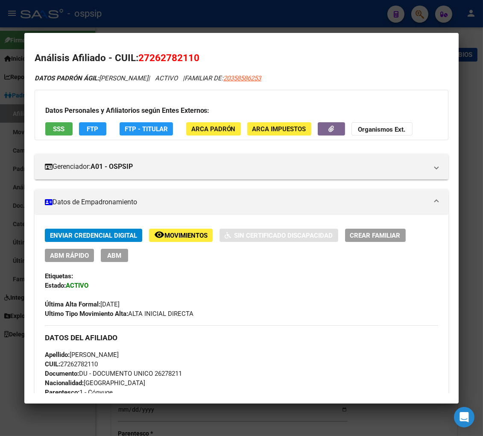
click at [182, 233] on span "Movimientos" at bounding box center [185, 236] width 43 height 8
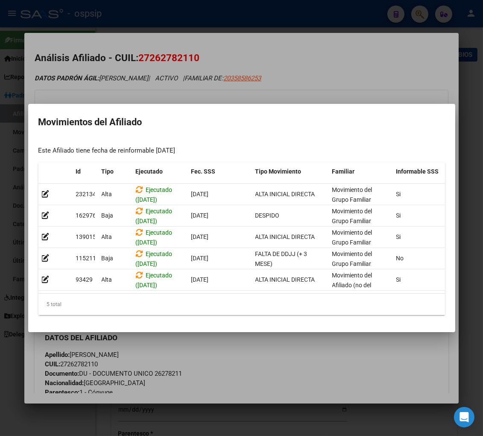
scroll to position [0, 72]
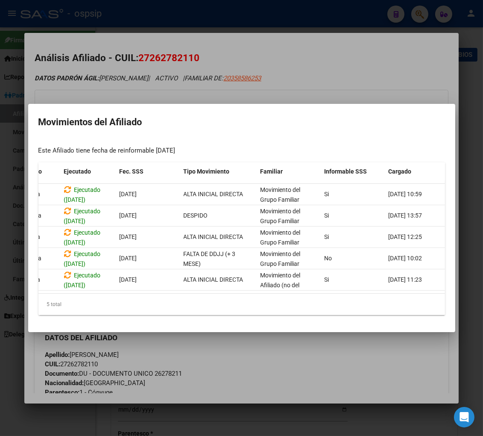
click at [274, 359] on div at bounding box center [241, 218] width 483 height 436
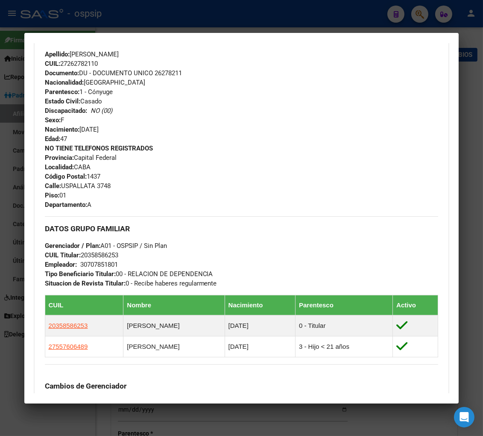
scroll to position [379, 0]
